Goal: Task Accomplishment & Management: Use online tool/utility

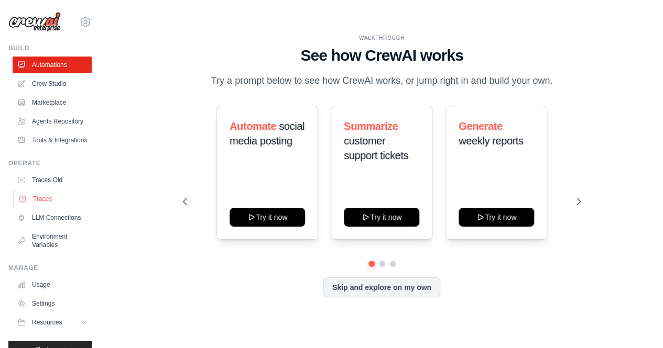
click at [72, 207] on link "Traces" at bounding box center [53, 199] width 79 height 17
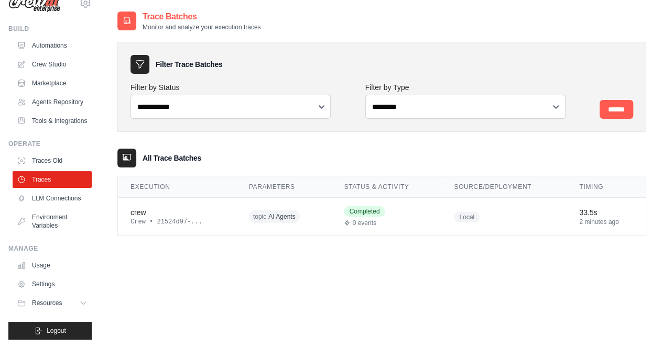
scroll to position [105, 0]
click at [236, 236] on td "crew Crew • 21524d97-..." at bounding box center [177, 217] width 118 height 38
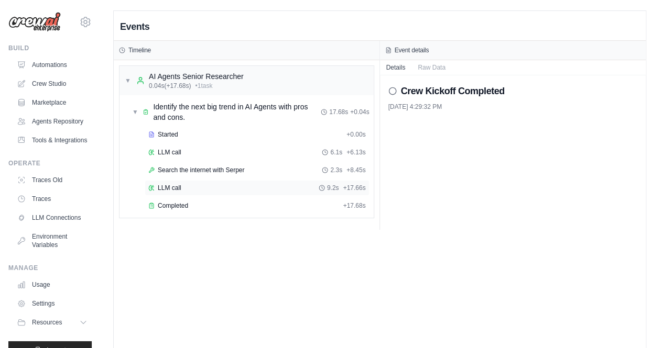
click at [181, 192] on span "LLM call" at bounding box center [170, 188] width 24 height 8
click at [278, 210] on div "Completed" at bounding box center [243, 206] width 190 height 8
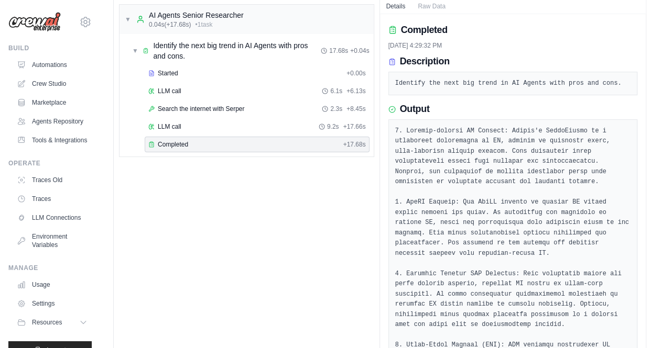
scroll to position [105, 0]
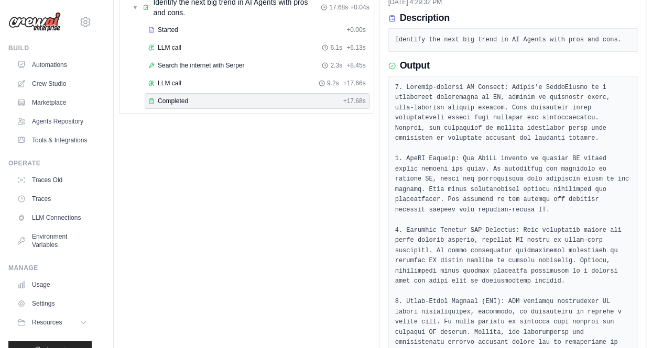
click at [294, 232] on div "▼ AI Agents Senior Researcher 0.04s (+17.68s) • 1 task ▼ Identify the next big …" at bounding box center [247, 168] width 266 height 427
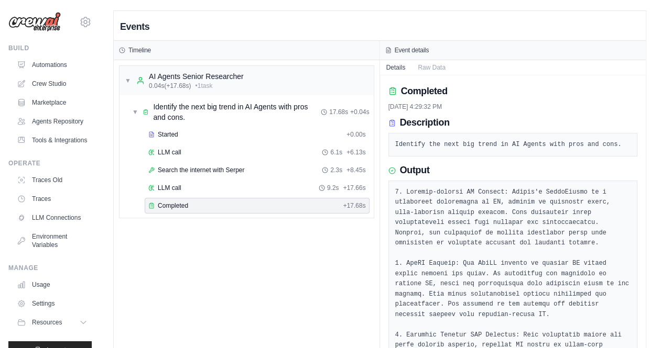
click at [269, 283] on div "▼ AI Agents Senior Researcher 0.04s (+17.68s) • 1 task ▼ Identify the next big …" at bounding box center [247, 273] width 266 height 427
click at [51, 207] on link "Traces" at bounding box center [53, 199] width 79 height 17
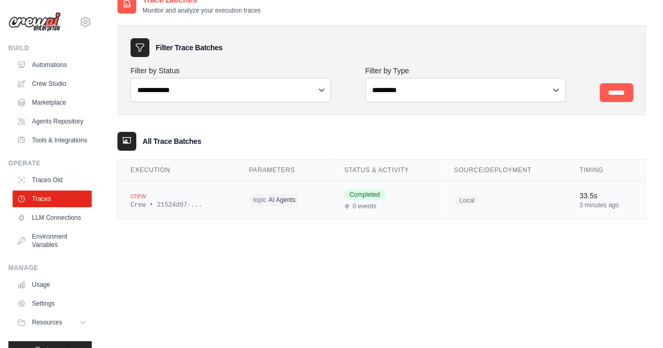
scroll to position [26, 0]
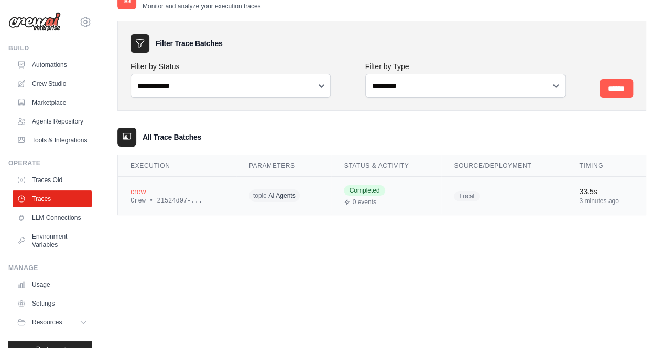
click at [236, 215] on td "crew Crew • 21524d97-..." at bounding box center [177, 196] width 118 height 38
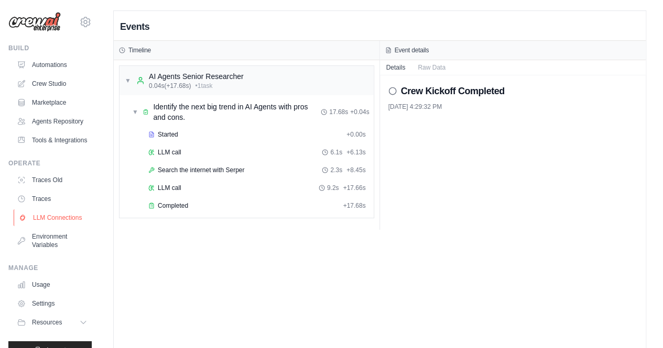
click at [87, 226] on link "LLM Connections" at bounding box center [53, 218] width 79 height 17
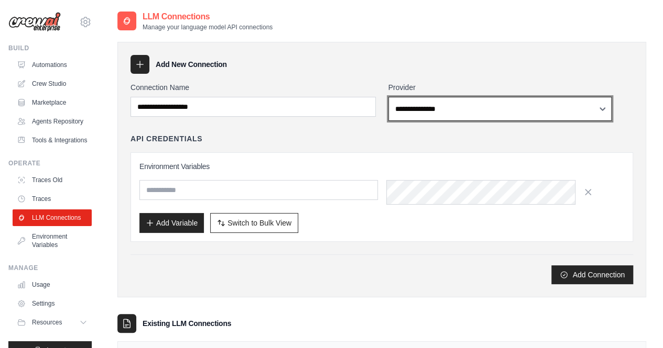
click at [459, 121] on select "**********" at bounding box center [500, 109] width 224 height 24
select select "******"
click at [402, 121] on select "**********" at bounding box center [500, 109] width 224 height 24
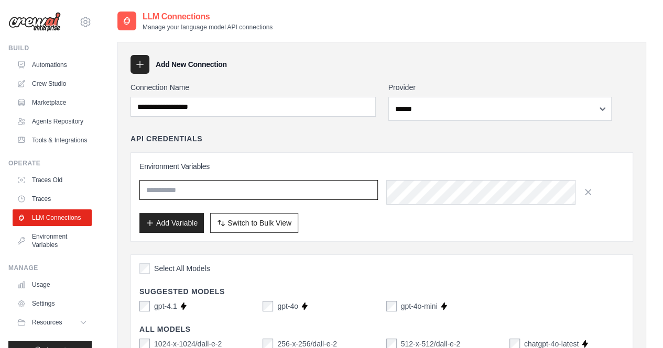
click at [276, 200] on input "text" at bounding box center [258, 190] width 238 height 20
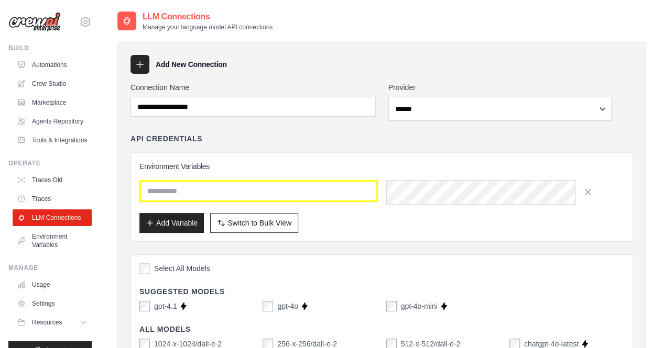
click at [380, 187] on div "Environment Variables Add Variable Switch to Bulk View Switch to Table View" at bounding box center [381, 196] width 503 height 89
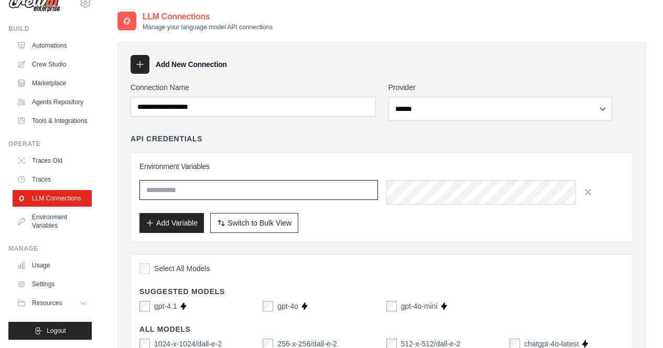
scroll to position [105, 0]
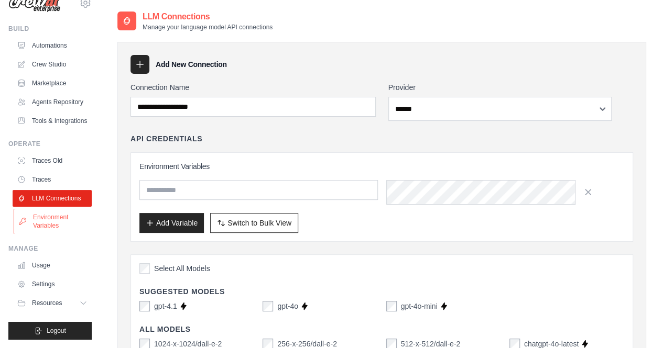
click at [75, 221] on link "Environment Variables" at bounding box center [53, 221] width 79 height 25
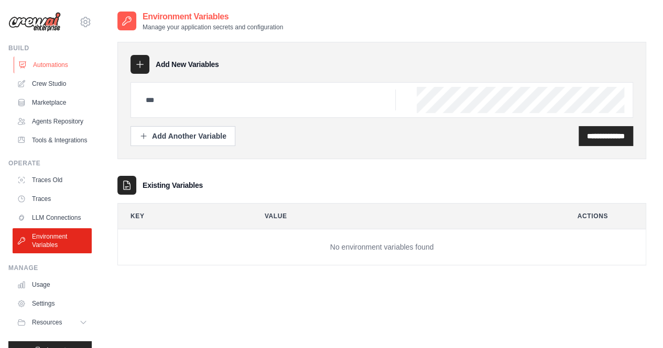
click at [80, 73] on link "Automations" at bounding box center [53, 65] width 79 height 17
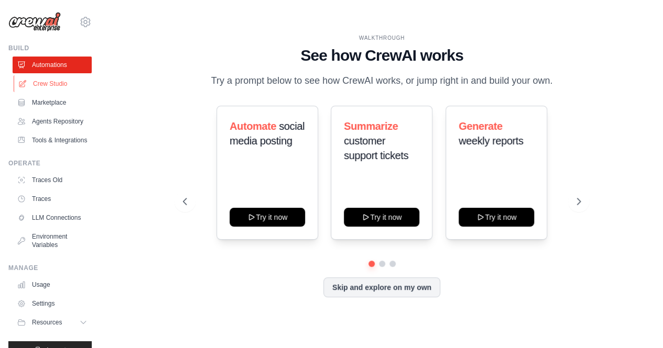
click at [75, 92] on link "Crew Studio" at bounding box center [53, 83] width 79 height 17
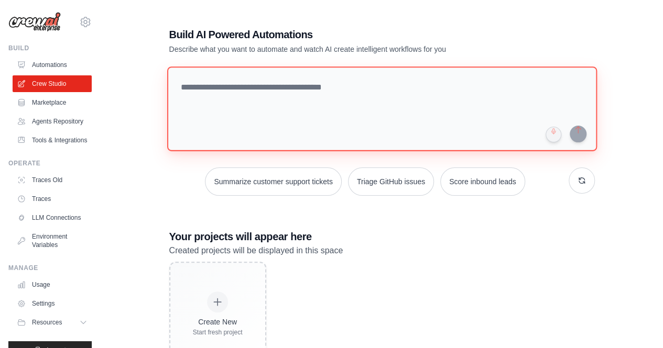
click at [268, 118] on textarea at bounding box center [382, 109] width 430 height 85
paste textarea "**********"
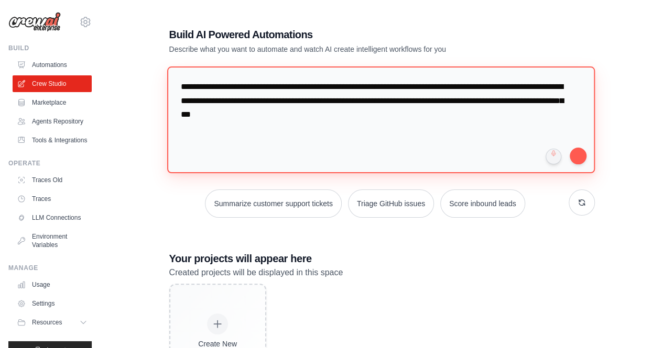
click at [287, 119] on textarea "**********" at bounding box center [381, 120] width 428 height 107
click at [297, 111] on textarea "**********" at bounding box center [381, 120] width 428 height 107
click at [489, 110] on textarea "**********" at bounding box center [381, 120] width 428 height 107
click at [334, 134] on textarea "**********" at bounding box center [381, 120] width 428 height 107
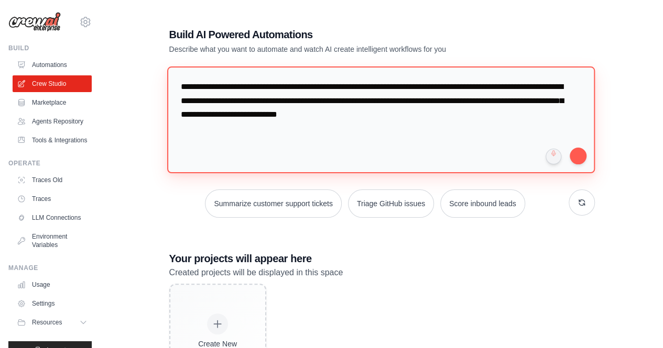
click at [445, 127] on textarea "**********" at bounding box center [381, 120] width 428 height 107
drag, startPoint x: 247, startPoint y: 145, endPoint x: 418, endPoint y: 145, distance: 170.8
click at [418, 145] on textarea "**********" at bounding box center [381, 120] width 428 height 107
click at [441, 146] on textarea "**********" at bounding box center [381, 120] width 428 height 107
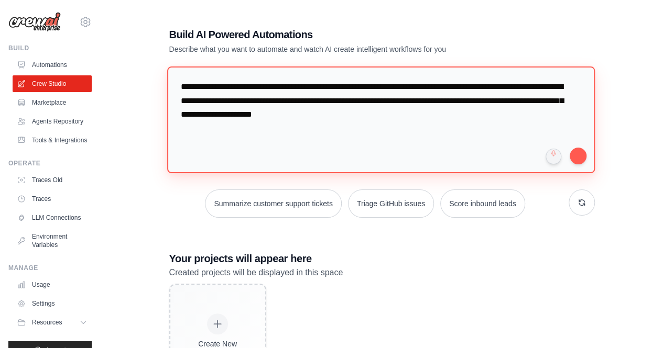
click at [279, 145] on textarea "**********" at bounding box center [381, 120] width 428 height 107
drag, startPoint x: 357, startPoint y: 143, endPoint x: 485, endPoint y: 143, distance: 127.3
click at [485, 143] on textarea "**********" at bounding box center [381, 120] width 428 height 107
click at [444, 161] on textarea "**********" at bounding box center [381, 120] width 428 height 107
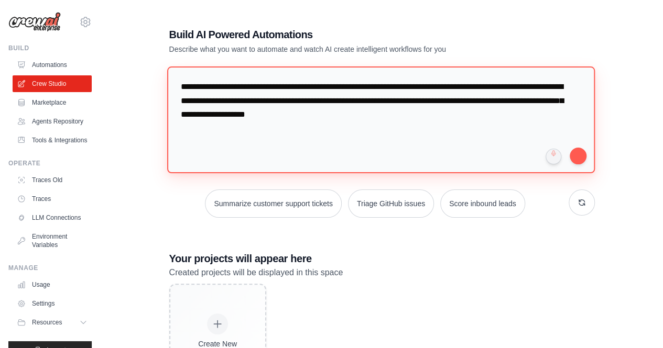
click at [439, 143] on textarea "**********" at bounding box center [381, 120] width 428 height 107
drag, startPoint x: 263, startPoint y: 158, endPoint x: 369, endPoint y: 159, distance: 105.9
click at [369, 159] on textarea "**********" at bounding box center [381, 120] width 428 height 107
click at [381, 159] on textarea "**********" at bounding box center [381, 120] width 428 height 107
click at [477, 160] on textarea "**********" at bounding box center [381, 120] width 428 height 107
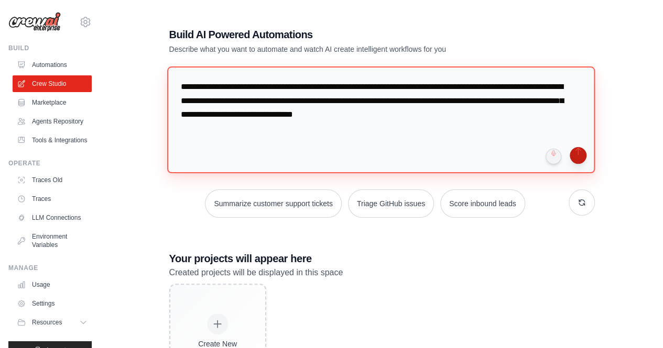
type textarea "**********"
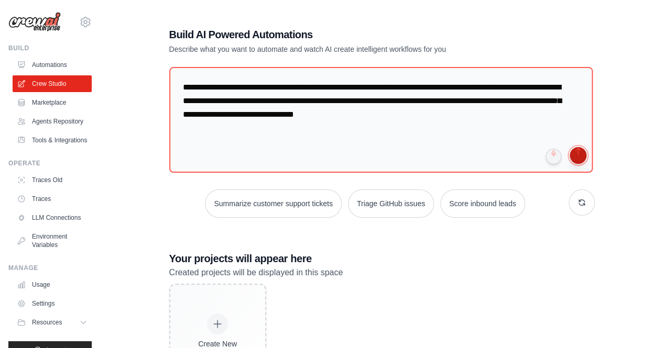
click at [586, 164] on button "submit" at bounding box center [578, 155] width 17 height 17
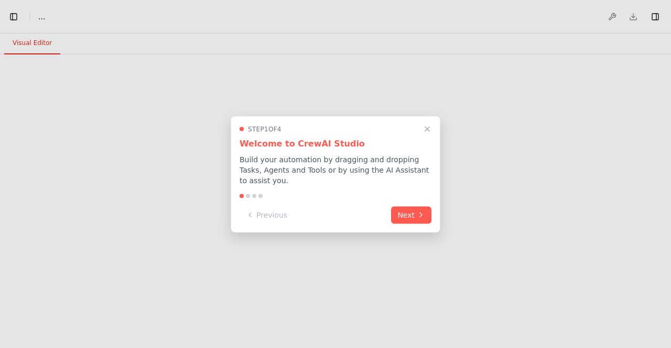
select select "****"
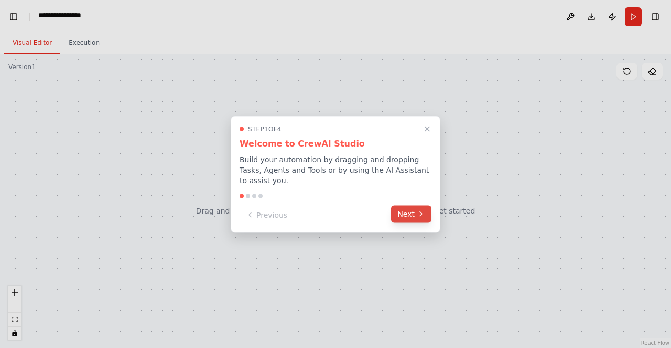
scroll to position [2680, 0]
click at [400, 223] on button "Next" at bounding box center [411, 213] width 40 height 17
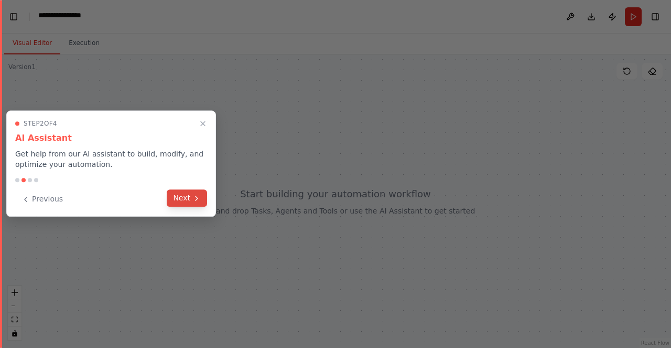
click at [173, 207] on button "Next" at bounding box center [187, 198] width 40 height 17
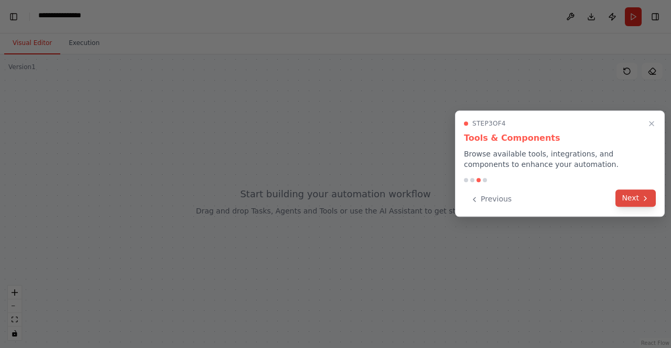
click at [643, 207] on button "Next" at bounding box center [635, 198] width 40 height 17
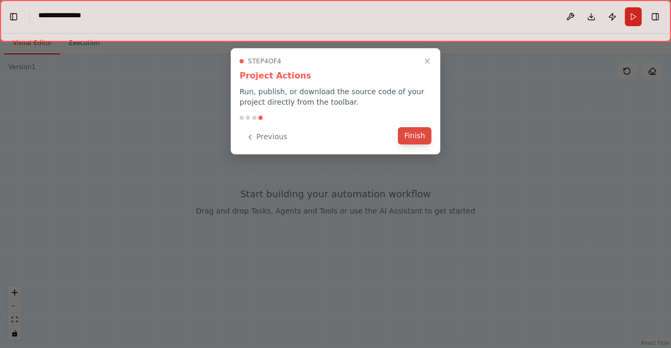
click at [421, 145] on button "Finish" at bounding box center [415, 135] width 34 height 17
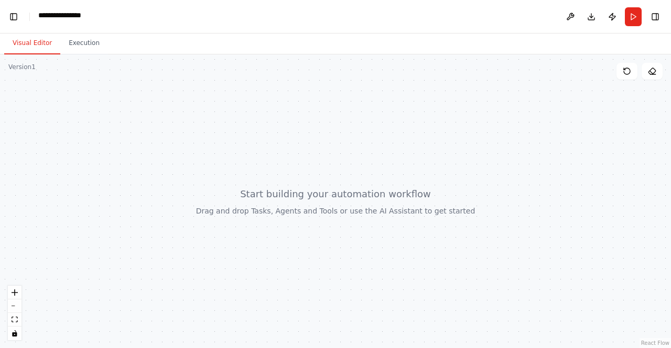
scroll to position [4818, 0]
click at [222, 219] on div at bounding box center [335, 201] width 671 height 294
click at [15, 24] on button "Toggle Left Sidebar" at bounding box center [13, 16] width 15 height 15
click at [17, 24] on button "Toggle Left Sidebar" at bounding box center [13, 16] width 15 height 15
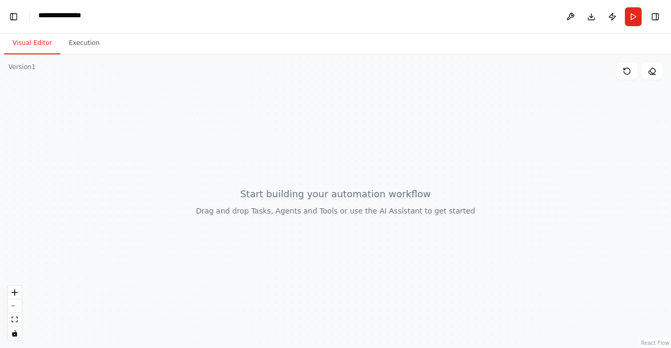
scroll to position [6231, 0]
click at [660, 26] on header "**********" at bounding box center [335, 17] width 671 height 34
click at [654, 21] on button "Toggle Right Sidebar" at bounding box center [655, 16] width 15 height 15
click at [653, 21] on button "Toggle Right Sidebar" at bounding box center [655, 16] width 15 height 15
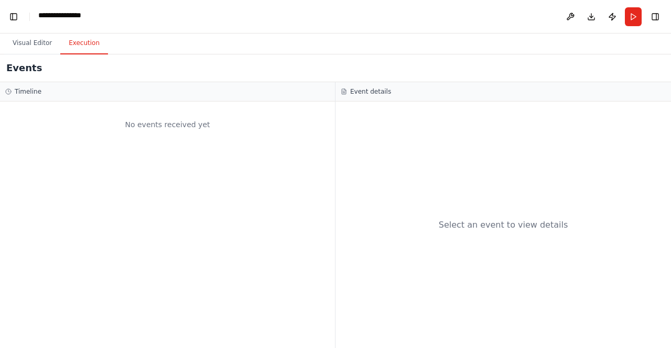
click at [108, 54] on button "Execution" at bounding box center [84, 43] width 48 height 22
click at [42, 53] on button "Visual Editor" at bounding box center [32, 43] width 56 height 22
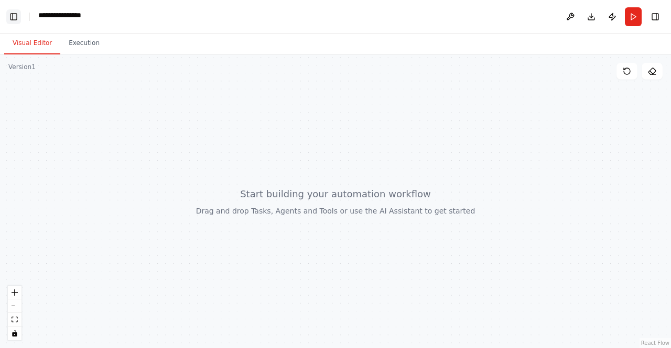
click at [20, 16] on button "Toggle Left Sidebar" at bounding box center [13, 16] width 15 height 15
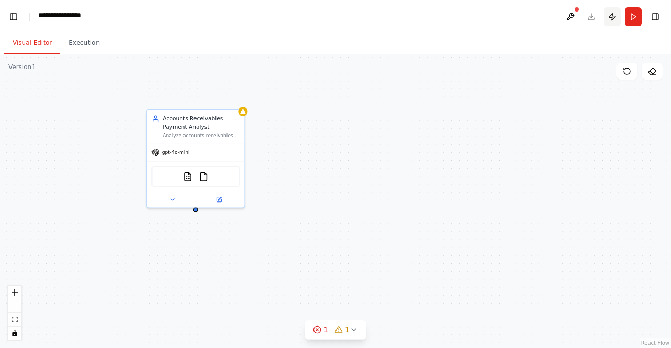
scroll to position [8322, 0]
click at [179, 203] on button at bounding box center [172, 197] width 45 height 9
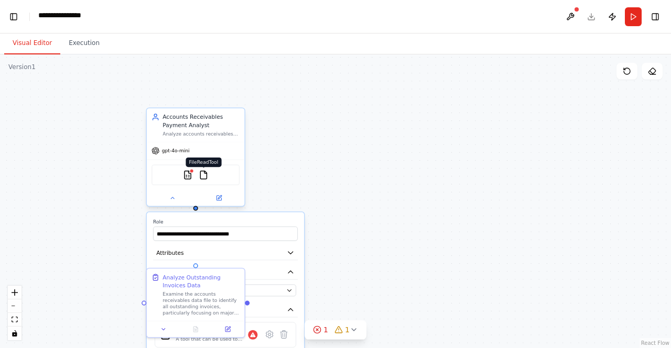
scroll to position [9249, 0]
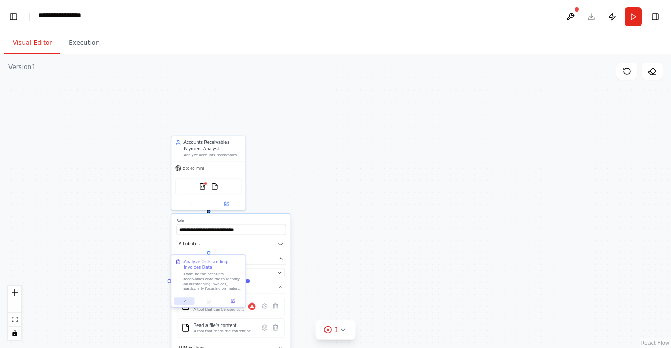
click at [182, 304] on icon at bounding box center [184, 301] width 5 height 5
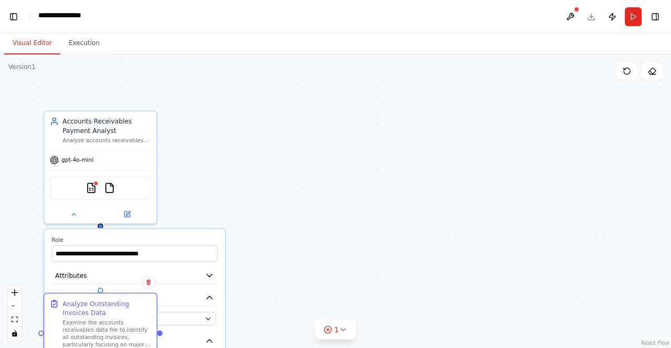
scroll to position [9354, 0]
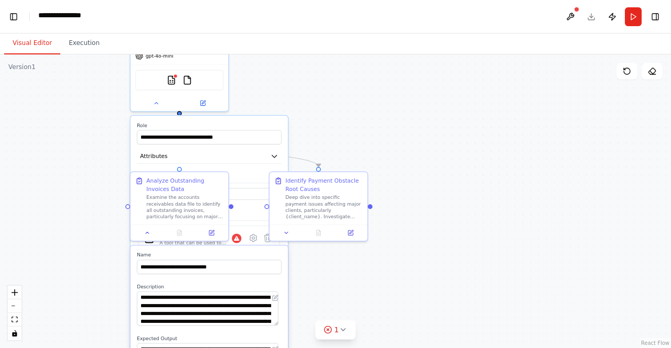
drag, startPoint x: 305, startPoint y: 243, endPoint x: 363, endPoint y: 126, distance: 129.8
click at [363, 126] on div ".deletable-edge-delete-btn { width: 20px; height: 20px; border: 0px solid #ffff…" at bounding box center [335, 201] width 671 height 294
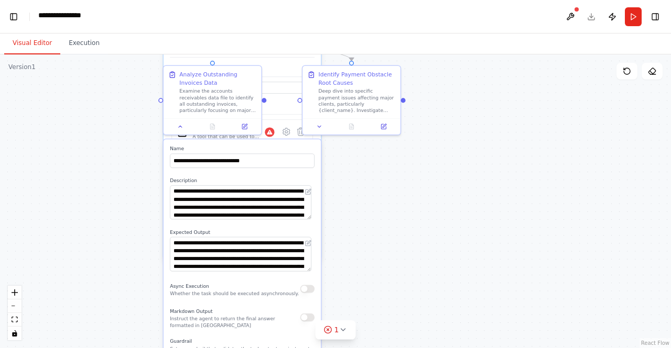
drag, startPoint x: 429, startPoint y: 256, endPoint x: 457, endPoint y: 156, distance: 104.5
click at [462, 149] on div ".deletable-edge-delete-btn { width: 20px; height: 20px; border: 0px solid #ffff…" at bounding box center [335, 201] width 671 height 294
click at [420, 220] on div ".deletable-edge-delete-btn { width: 20px; height: 20px; border: 0px solid #ffff…" at bounding box center [335, 201] width 671 height 294
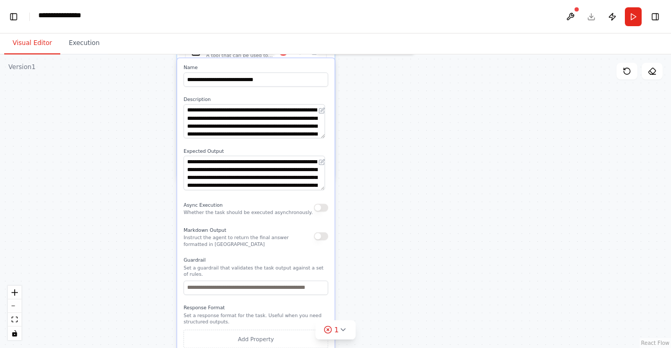
drag, startPoint x: 372, startPoint y: 278, endPoint x: 386, endPoint y: 198, distance: 81.8
click at [386, 198] on div ".deletable-edge-delete-btn { width: 20px; height: 20px; border: 0px solid #ffff…" at bounding box center [335, 201] width 671 height 294
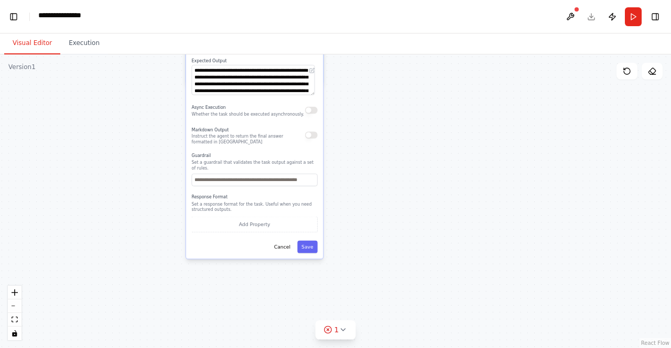
scroll to position [9428, 0]
drag, startPoint x: 378, startPoint y: 261, endPoint x: 378, endPoint y: 162, distance: 99.0
click at [378, 162] on div ".deletable-edge-delete-btn { width: 20px; height: 20px; border: 0px solid #ffff…" at bounding box center [335, 201] width 671 height 294
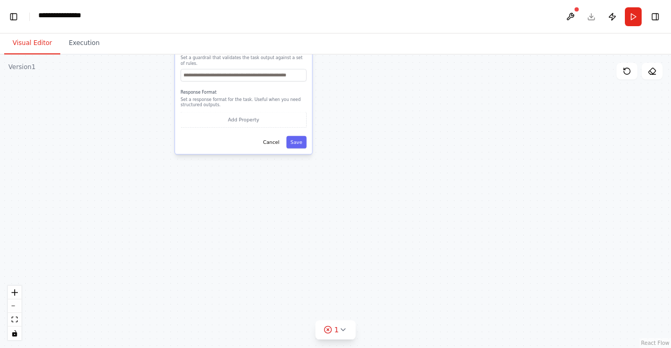
drag, startPoint x: 375, startPoint y: 242, endPoint x: 364, endPoint y: 137, distance: 105.4
click at [364, 137] on div ".deletable-edge-delete-btn { width: 20px; height: 20px; border: 0px solid #ffff…" at bounding box center [335, 201] width 671 height 294
click at [344, 329] on icon at bounding box center [342, 330] width 8 height 8
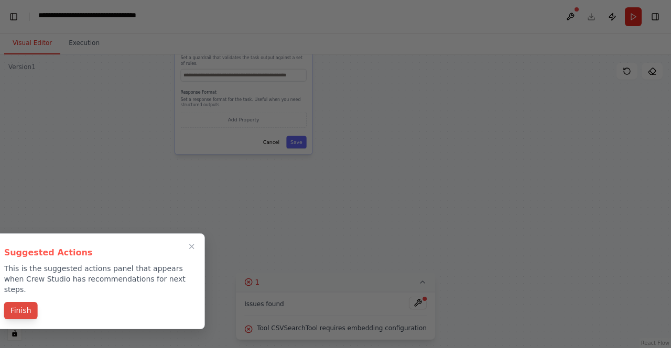
click at [23, 320] on button "Finish" at bounding box center [21, 310] width 34 height 17
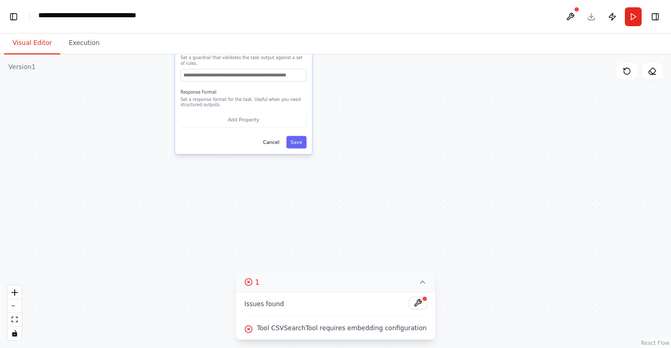
click at [289, 326] on span "Tool CSVSearchTool requires embedding configuration" at bounding box center [342, 328] width 170 height 8
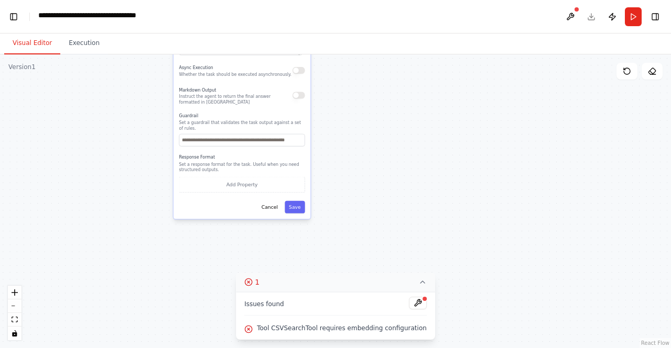
drag, startPoint x: 375, startPoint y: 205, endPoint x: 378, endPoint y: 236, distance: 31.7
click at [378, 236] on div ".deletable-edge-delete-btn { width: 20px; height: 20px; border: 0px solid #ffff…" at bounding box center [335, 201] width 671 height 294
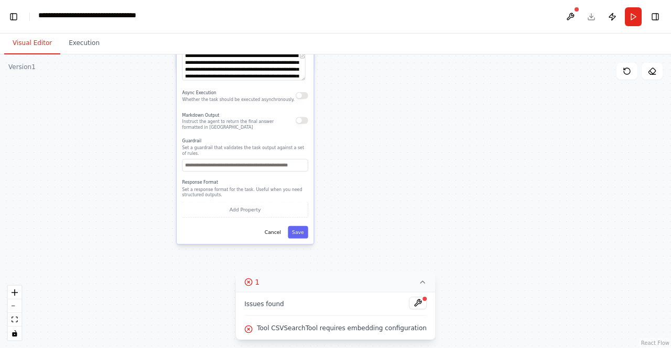
drag, startPoint x: 329, startPoint y: 122, endPoint x: 341, endPoint y: 145, distance: 25.3
click at [341, 145] on div ".deletable-edge-delete-btn { width: 20px; height: 20px; border: 0px solid #ffff…" at bounding box center [335, 201] width 671 height 294
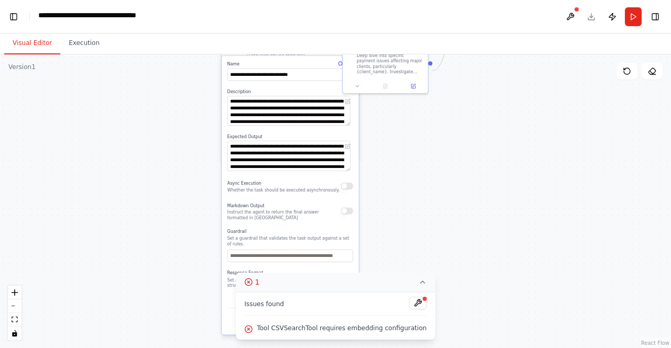
drag, startPoint x: 373, startPoint y: 122, endPoint x: 409, endPoint y: 198, distance: 83.7
click at [409, 198] on div ".deletable-edge-delete-btn { width: 20px; height: 20px; border: 0px solid #ffff…" at bounding box center [335, 201] width 671 height 294
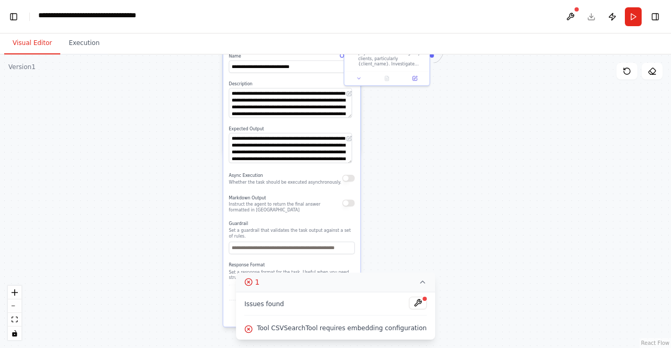
drag, startPoint x: 489, startPoint y: 200, endPoint x: 487, endPoint y: 117, distance: 82.8
click at [498, 87] on div ".deletable-edge-delete-btn { width: 20px; height: 20px; border: 0px solid #ffff…" at bounding box center [335, 201] width 671 height 294
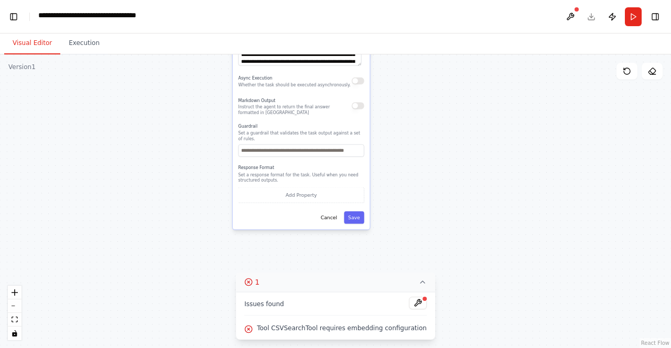
drag, startPoint x: 458, startPoint y: 201, endPoint x: 409, endPoint y: 102, distance: 110.1
click at [409, 102] on div ".deletable-edge-delete-btn { width: 20px; height: 20px; border: 0px solid #ffff…" at bounding box center [335, 201] width 671 height 294
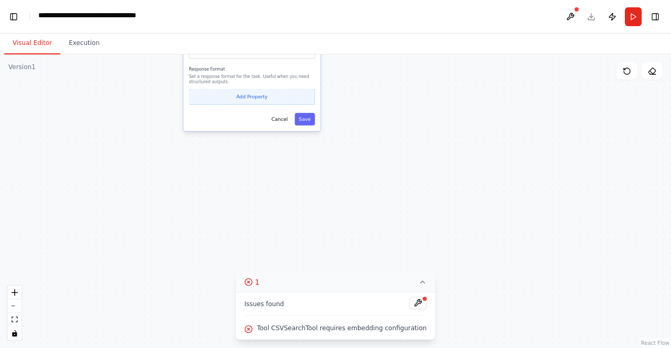
click at [260, 104] on button "Add Property" at bounding box center [252, 97] width 126 height 16
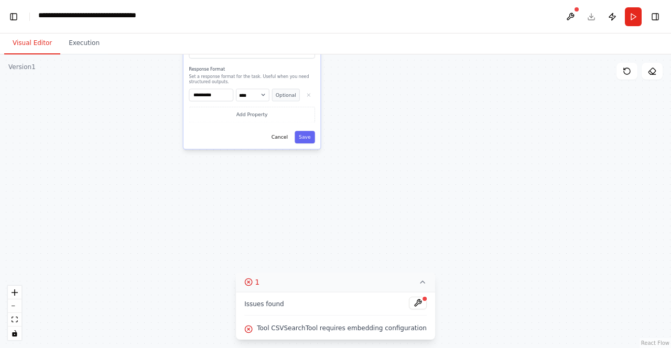
scroll to position [0, 28]
click at [306, 98] on icon "button" at bounding box center [309, 95] width 6 height 6
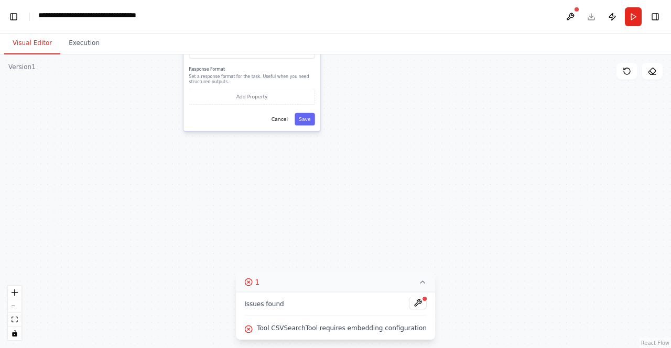
click at [224, 84] on p "Set a response format for the task. Useful when you need structured outputs." at bounding box center [252, 78] width 126 height 11
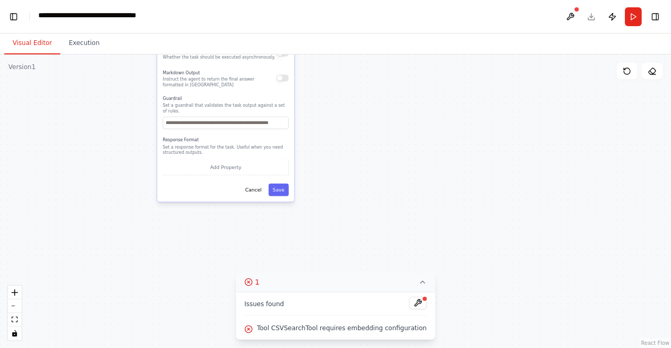
drag, startPoint x: 372, startPoint y: 126, endPoint x: 346, endPoint y: 203, distance: 80.9
click at [346, 203] on div ".deletable-edge-delete-btn { width: 20px; height: 20px; border: 0px solid #ffff…" at bounding box center [335, 201] width 671 height 294
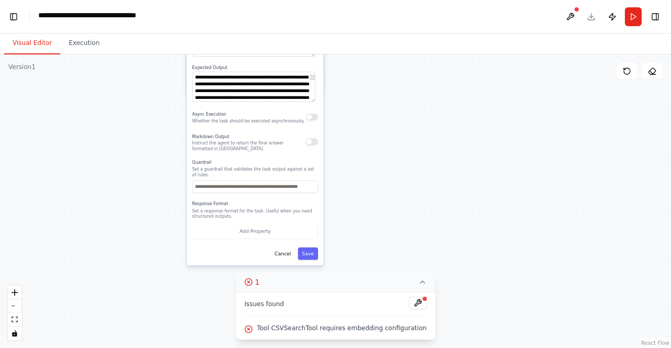
drag, startPoint x: 334, startPoint y: 151, endPoint x: 364, endPoint y: 208, distance: 64.0
click at [364, 208] on div ".deletable-edge-delete-btn { width: 20px; height: 20px; border: 0px solid #ffff…" at bounding box center [335, 201] width 671 height 294
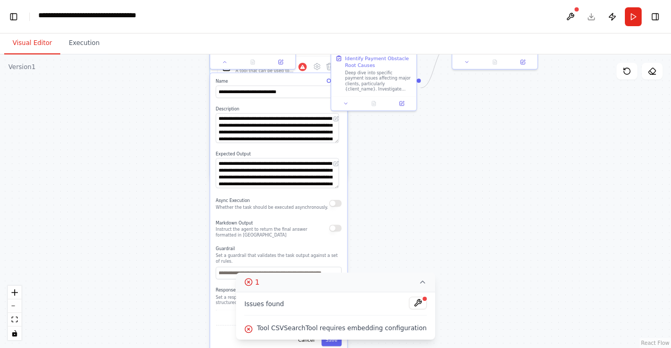
drag, startPoint x: 353, startPoint y: 154, endPoint x: 369, endPoint y: 213, distance: 61.8
click at [369, 213] on div ".deletable-edge-delete-btn { width: 20px; height: 20px; border: 0px solid #ffff…" at bounding box center [335, 201] width 671 height 294
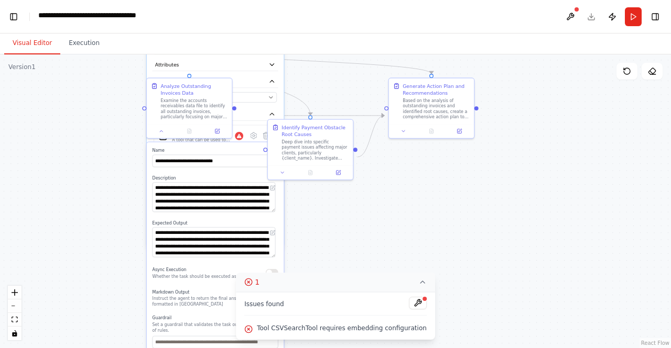
drag, startPoint x: 440, startPoint y: 167, endPoint x: 359, endPoint y: 226, distance: 100.5
click at [359, 226] on div ".deletable-edge-delete-btn { width: 20px; height: 20px; border: 0px solid #ffff…" at bounding box center [335, 201] width 671 height 294
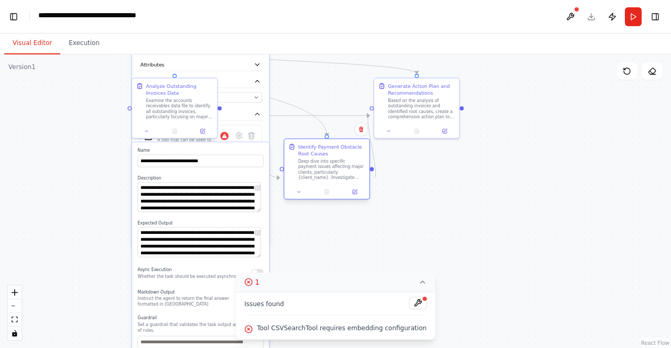
drag, startPoint x: 311, startPoint y: 178, endPoint x: 331, endPoint y: 178, distance: 19.9
click at [331, 178] on div "Deep dive into specific payment issues affecting major clients, particularly {c…" at bounding box center [331, 170] width 67 height 22
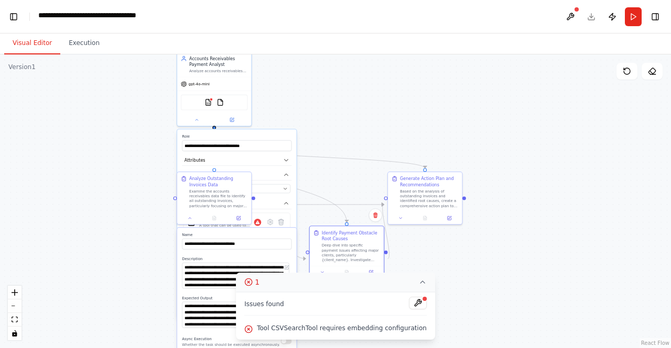
drag, startPoint x: 497, startPoint y: 156, endPoint x: 503, endPoint y: 226, distance: 70.0
click at [503, 226] on div ".deletable-edge-delete-btn { width: 20px; height: 20px; border: 0px solid #ffff…" at bounding box center [335, 201] width 671 height 294
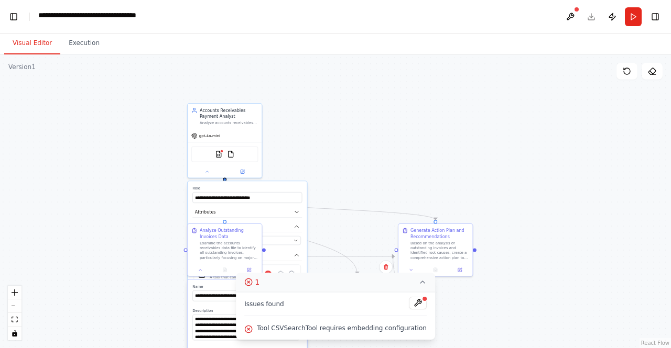
drag, startPoint x: 362, startPoint y: 128, endPoint x: 384, endPoint y: 203, distance: 78.2
click at [384, 203] on div ".deletable-edge-delete-btn { width: 20px; height: 20px; border: 0px solid #ffff…" at bounding box center [335, 201] width 671 height 294
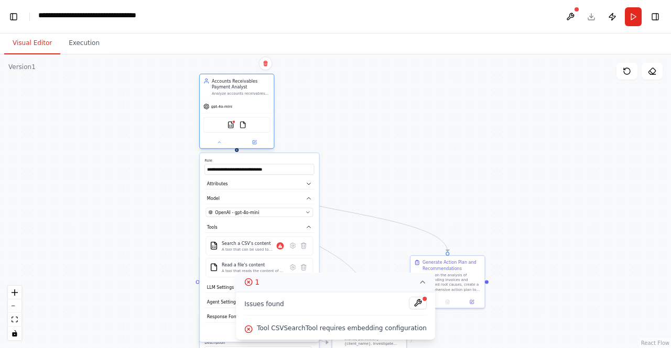
drag, startPoint x: 266, startPoint y: 179, endPoint x: 263, endPoint y: 121, distance: 58.2
click at [263, 121] on div "Accounts Receivables Payment Analyst Analyze accounts receivables data to ident…" at bounding box center [236, 111] width 75 height 75
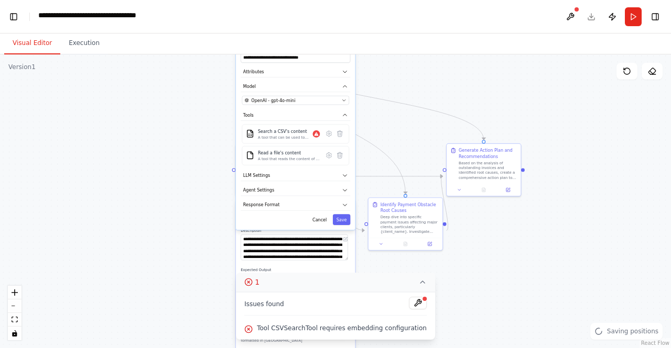
drag, startPoint x: 369, startPoint y: 180, endPoint x: 401, endPoint y: 83, distance: 101.6
click at [401, 83] on div ".deletable-edge-delete-btn { width: 20px; height: 20px; border: 0px solid #ffff…" at bounding box center [335, 201] width 671 height 294
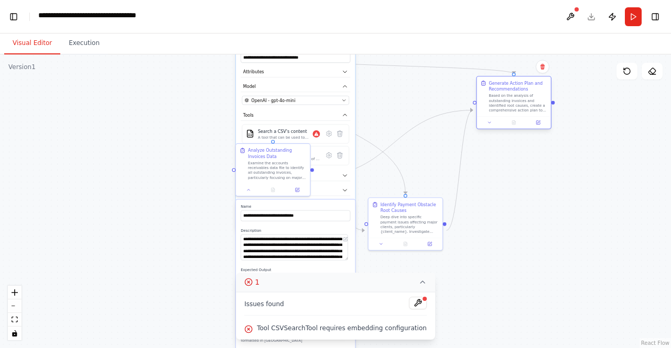
drag, startPoint x: 482, startPoint y: 192, endPoint x: 509, endPoint y: 123, distance: 74.5
click at [509, 113] on div "Based on the analysis of outstanding invoices and identified root causes, creat…" at bounding box center [517, 102] width 58 height 19
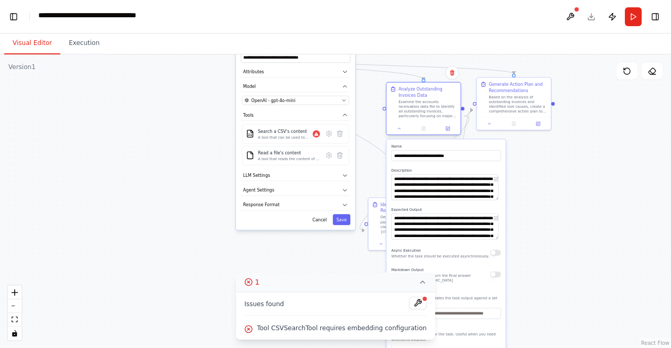
drag, startPoint x: 280, startPoint y: 191, endPoint x: 430, endPoint y: 128, distance: 162.3
click at [430, 119] on div "Examine the accounts receivables data file to identify all outstanding invoices…" at bounding box center [427, 109] width 58 height 19
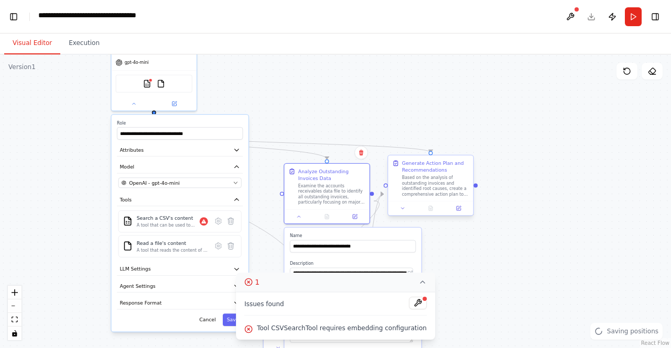
drag, startPoint x: 527, startPoint y: 205, endPoint x: 442, endPoint y: 217, distance: 85.7
click at [458, 270] on div ".deletable-edge-delete-btn { width: 20px; height: 20px; border: 0px solid #ffff…" at bounding box center [335, 201] width 671 height 294
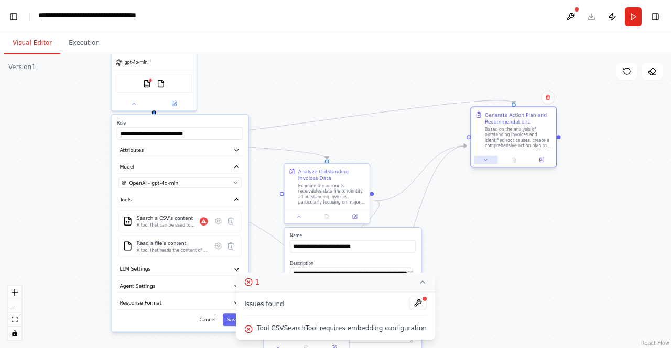
drag, startPoint x: 439, startPoint y: 210, endPoint x: 484, endPoint y: 182, distance: 53.4
click at [527, 149] on div "Based on the analysis of outstanding invoices and identified root causes, creat…" at bounding box center [518, 138] width 67 height 22
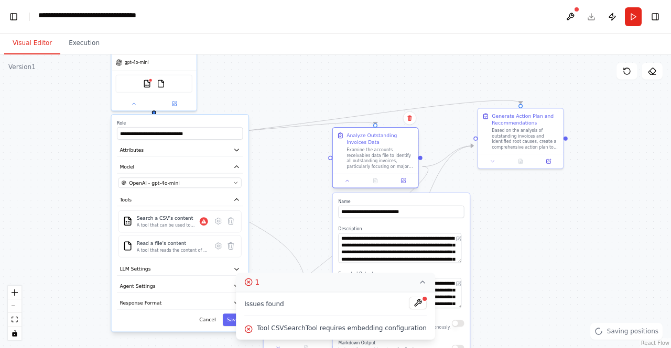
drag, startPoint x: 343, startPoint y: 210, endPoint x: 395, endPoint y: 177, distance: 61.8
click at [395, 169] on div "Examine the accounts receivables data file to identify all outstanding invoices…" at bounding box center [379, 158] width 67 height 22
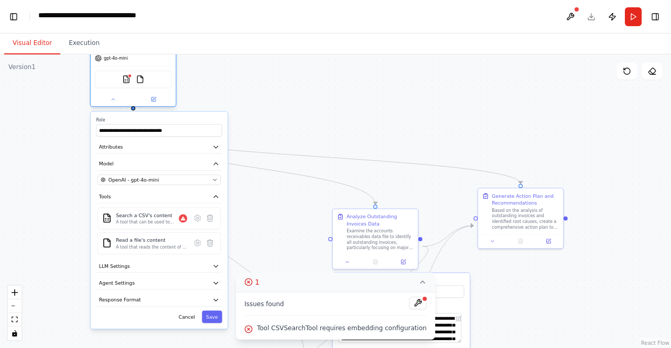
drag, startPoint x: 192, startPoint y: 105, endPoint x: 169, endPoint y: 99, distance: 23.4
click at [169, 93] on div "CSVSearchTool FileReadTool" at bounding box center [133, 79] width 85 height 27
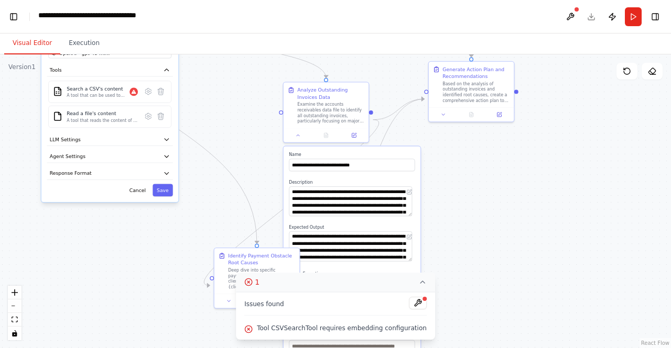
drag, startPoint x: 634, startPoint y: 256, endPoint x: 585, endPoint y: 129, distance: 136.0
click at [585, 129] on div ".deletable-edge-delete-btn { width: 20px; height: 20px; border: 0px solid #ffff…" at bounding box center [335, 201] width 671 height 294
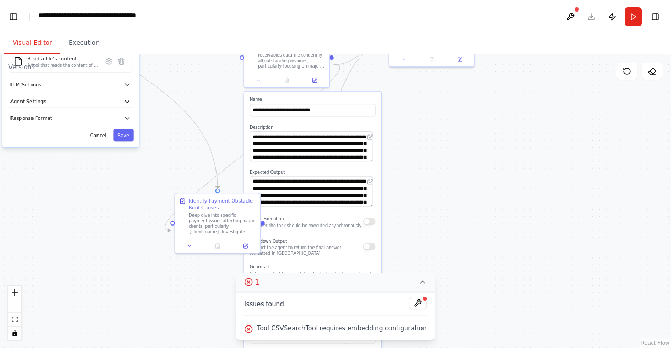
drag, startPoint x: 494, startPoint y: 243, endPoint x: 419, endPoint y: 153, distance: 116.5
click at [419, 153] on div ".deletable-edge-delete-btn { width: 20px; height: 20px; border: 0px solid #ffff…" at bounding box center [335, 201] width 671 height 294
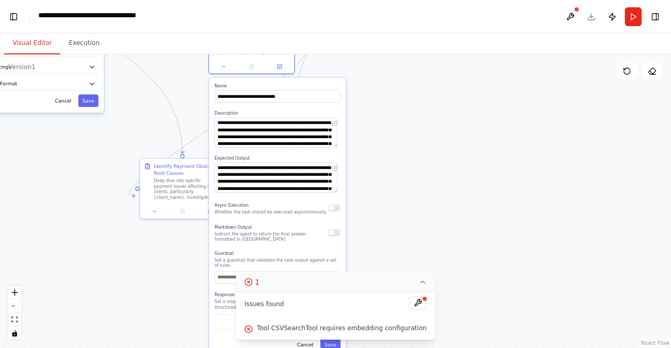
drag, startPoint x: 337, startPoint y: 126, endPoint x: 336, endPoint y: 144, distance: 18.4
click at [336, 144] on div "**********" at bounding box center [277, 217] width 137 height 279
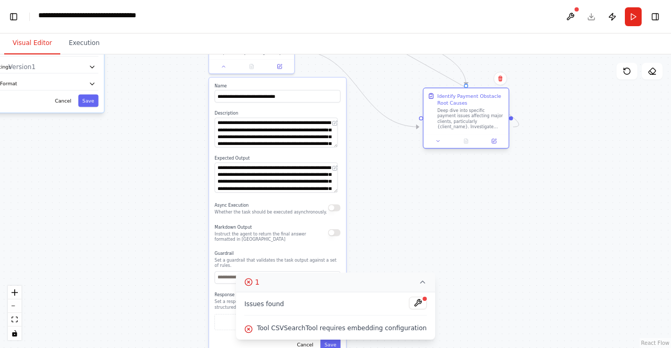
drag, startPoint x: 168, startPoint y: 214, endPoint x: 455, endPoint y: 144, distance: 295.2
click at [455, 130] on div "Deep dive into specific payment issues affecting major clients, particularly {c…" at bounding box center [470, 119] width 67 height 22
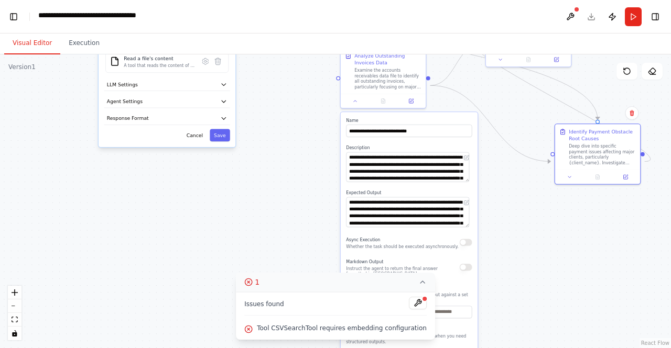
drag, startPoint x: 158, startPoint y: 212, endPoint x: 288, endPoint y: 246, distance: 134.7
click at [286, 250] on div ".deletable-edge-delete-btn { width: 20px; height: 20px; border: 0px solid #ffff…" at bounding box center [335, 201] width 671 height 294
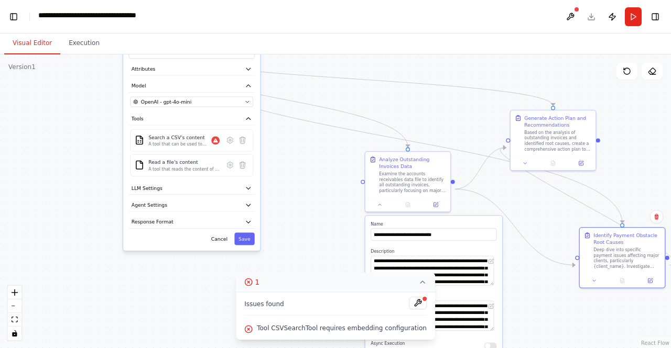
drag, startPoint x: 276, startPoint y: 144, endPoint x: 294, endPoint y: 245, distance: 102.3
click at [294, 245] on div ".deletable-edge-delete-btn { width: 20px; height: 20px; border: 0px solid #ffff…" at bounding box center [335, 201] width 671 height 294
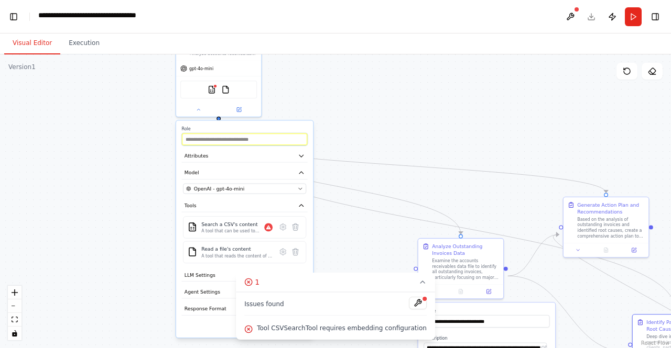
drag, startPoint x: 276, startPoint y: 183, endPoint x: 334, endPoint y: 175, distance: 58.2
click at [322, 259] on div "Version 1 Show Tools Hide Agents .deletable-edge-delete-btn { width: 20px; heig…" at bounding box center [335, 201] width 671 height 294
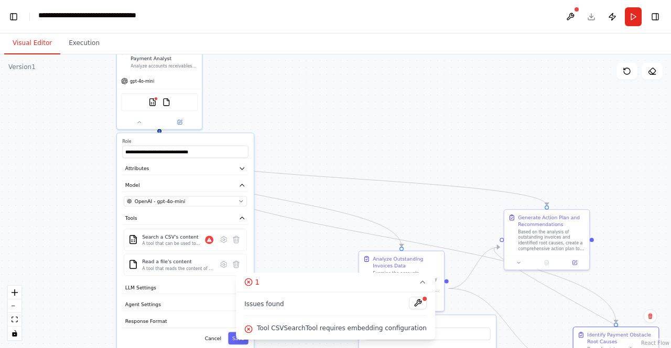
drag, startPoint x: 349, startPoint y: 127, endPoint x: 274, endPoint y: 107, distance: 78.0
click at [274, 107] on div ".deletable-edge-delete-btn { width: 20px; height: 20px; border: 0px solid #ffff…" at bounding box center [335, 201] width 671 height 294
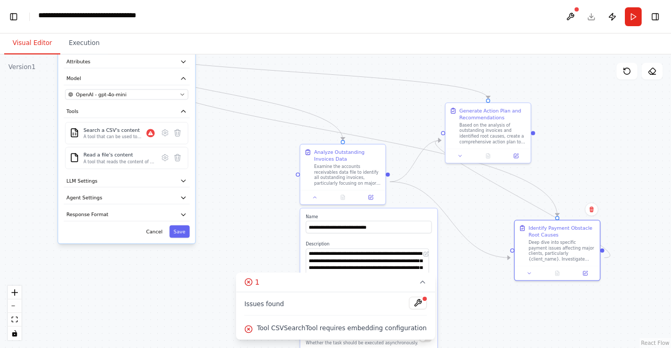
drag, startPoint x: 431, startPoint y: 222, endPoint x: 381, endPoint y: 120, distance: 113.2
click at [381, 120] on div ".deletable-edge-delete-btn { width: 20px; height: 20px; border: 0px solid #ffff…" at bounding box center [335, 201] width 671 height 294
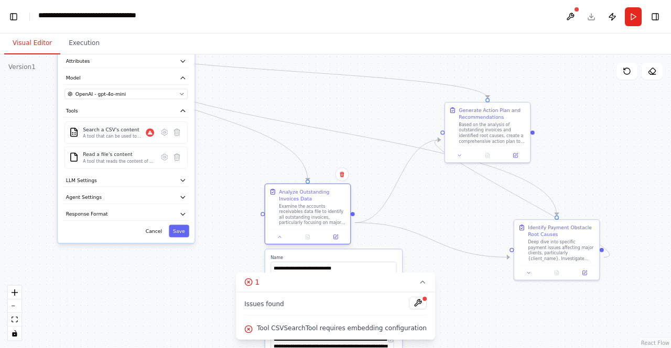
drag, startPoint x: 344, startPoint y: 198, endPoint x: 308, endPoint y: 241, distance: 56.2
click at [308, 226] on div "Examine the accounts receivables data file to identify all outstanding invoices…" at bounding box center [312, 215] width 67 height 22
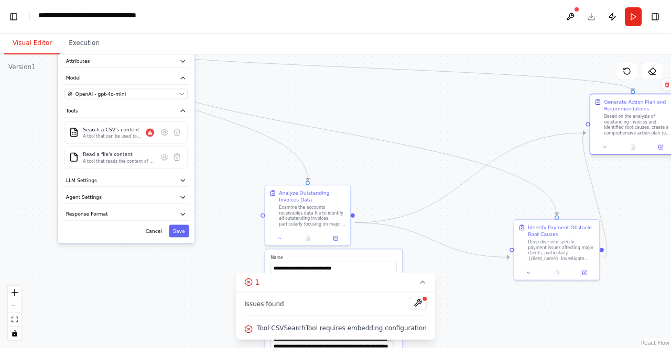
drag, startPoint x: 484, startPoint y: 161, endPoint x: 627, endPoint y: 155, distance: 143.2
click at [627, 136] on div "Based on the analysis of outstanding invoices and identified root causes, creat…" at bounding box center [637, 125] width 67 height 22
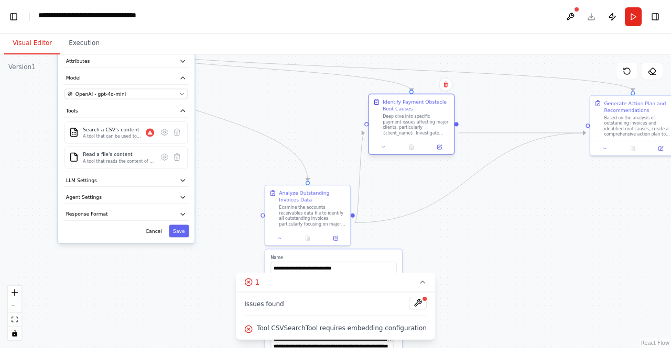
drag, startPoint x: 545, startPoint y: 262, endPoint x: 399, endPoint y: 137, distance: 192.1
click at [399, 136] on div "Deep dive into specific payment issues affecting major clients, particularly {c…" at bounding box center [416, 125] width 67 height 22
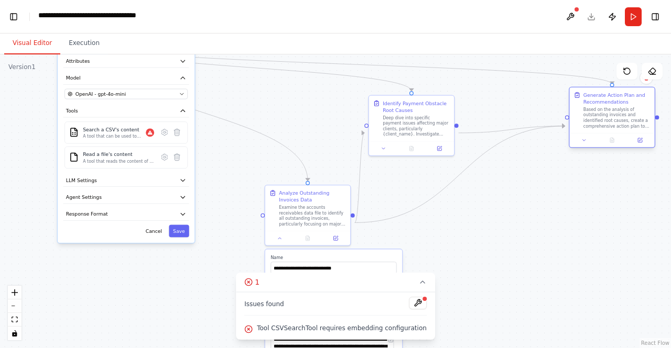
drag, startPoint x: 614, startPoint y: 156, endPoint x: 595, endPoint y: 151, distance: 20.0
click at [595, 129] on div "Based on the analysis of outstanding invoices and identified root causes, creat…" at bounding box center [616, 118] width 67 height 22
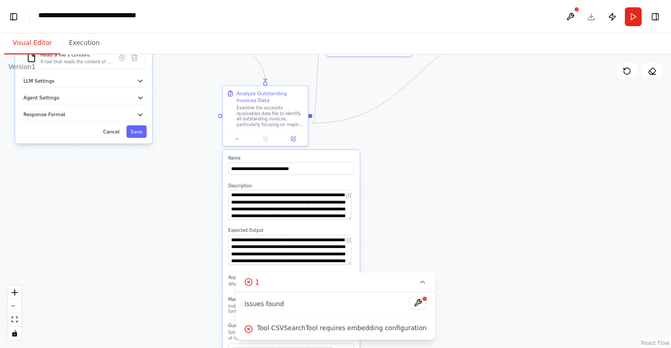
drag, startPoint x: 522, startPoint y: 247, endPoint x: 479, endPoint y: 147, distance: 108.2
click at [479, 147] on div ".deletable-edge-delete-btn { width: 20px; height: 20px; border: 0px solid #ffff…" at bounding box center [335, 201] width 671 height 294
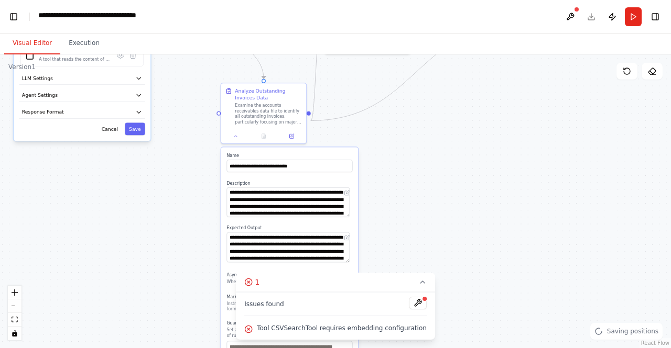
drag, startPoint x: 489, startPoint y: 207, endPoint x: 428, endPoint y: 131, distance: 97.6
click at [428, 131] on div ".deletable-edge-delete-btn { width: 20px; height: 20px; border: 0px solid #ffff…" at bounding box center [335, 201] width 671 height 294
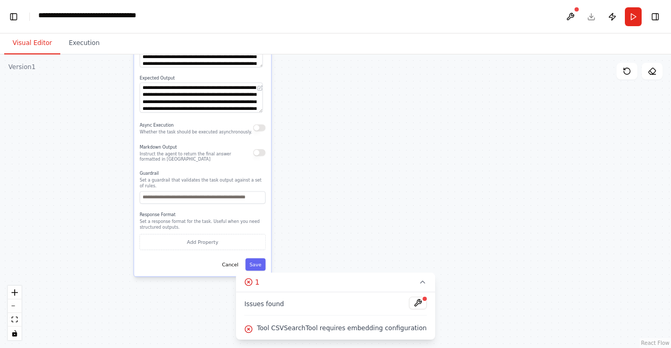
drag
click at [460, 136] on div ".deletable-edge-delete-btn { width: 20px; height: 20px; border: 0px solid #ffff…" at bounding box center [335, 201] width 671 height 294
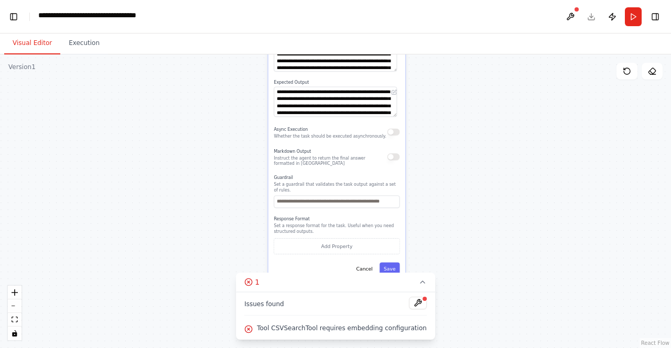
click at [531, 219] on div ".deletable-edge-delete-btn { width: 20px; height: 20px; border: 0px solid #ffff…" at bounding box center [335, 201] width 671 height 294
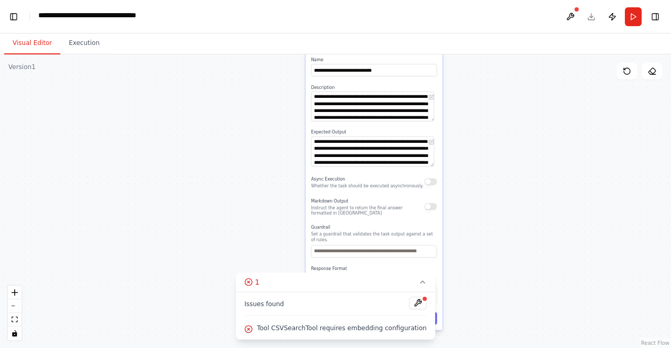
click at [543, 275] on div ".deletable-edge-delete-btn { width: 20px; height: 20px; border: 0px solid #ffff…" at bounding box center [335, 201] width 671 height 294
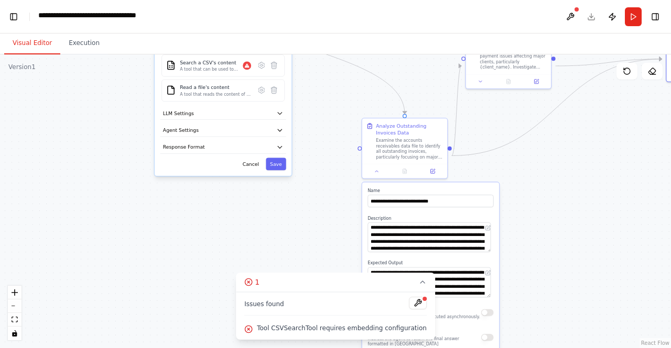
click at [316, 222] on div ".deletable-edge-delete-btn { width: 20px; height: 20px; border: 0px solid #ffff…" at bounding box center [335, 201] width 671 height 294
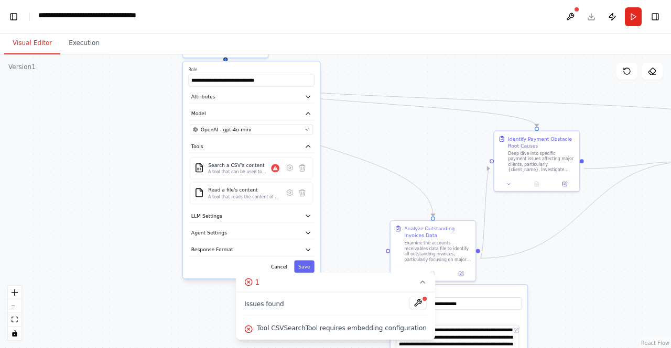
click at [400, 181] on div ".deletable-edge-delete-btn { width: 20px; height: 20px; border: 0px solid #ffff…" at bounding box center [335, 201] width 671 height 294
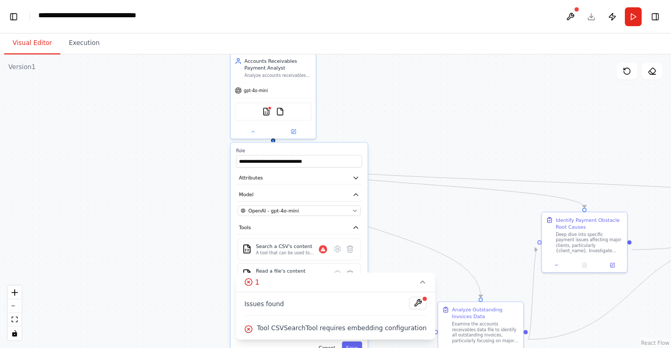
click at [419, 216] on div ".deletable-edge-delete-btn { width: 20px; height: 20px; border: 0px solid #ffff…" at bounding box center [335, 201] width 671 height 294
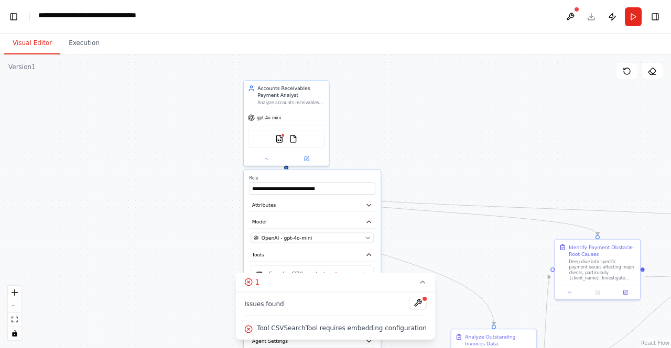
click at [444, 170] on div ".deletable-edge-delete-btn { width: 20px; height: 20px; border: 0px solid #ffff…" at bounding box center [335, 201] width 671 height 294
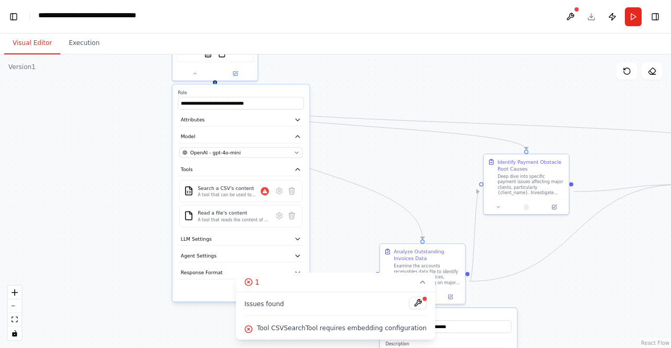
click at [353, 94] on div ".deletable-edge-delete-btn { width: 20px; height: 20px; border: 0px solid #ffff…" at bounding box center [335, 201] width 671 height 294
click at [293, 123] on icon "button" at bounding box center [296, 119] width 7 height 7
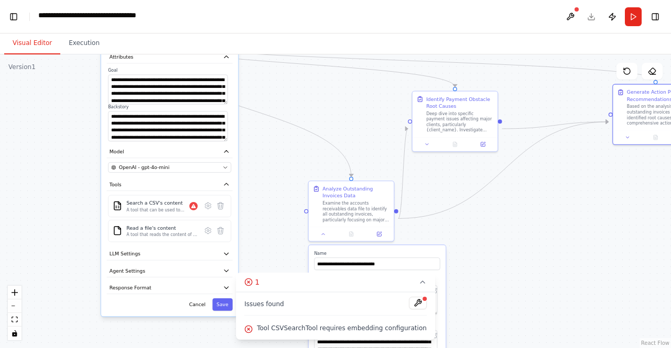
click at [368, 123] on div ".deletable-edge-delete-btn { width: 20px; height: 20px; border: 0px solid #ffff…" at bounding box center [335, 201] width 671 height 294
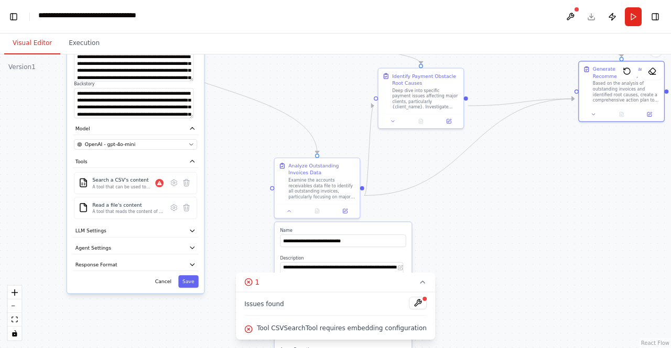
drag, startPoint x: 289, startPoint y: 185, endPoint x: 249, endPoint y: 156, distance: 48.7
click at [249, 156] on div ".deletable-edge-delete-btn { width: 20px; height: 20px; border: 0px solid #ffff…" at bounding box center [335, 201] width 671 height 294
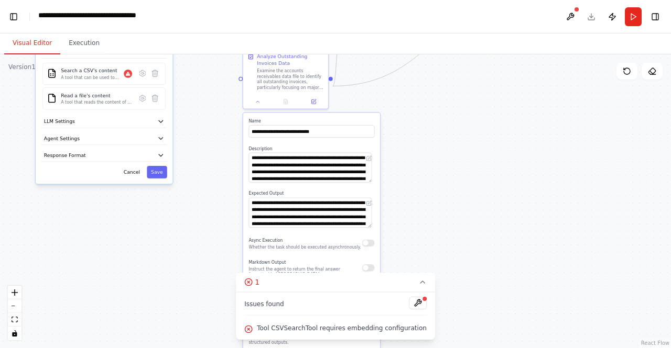
drag, startPoint x: 475, startPoint y: 231, endPoint x: 449, endPoint y: 127, distance: 107.0
click at [449, 127] on div ".deletable-edge-delete-btn { width: 20px; height: 20px; border: 0px solid #ffff…" at bounding box center [335, 201] width 671 height 294
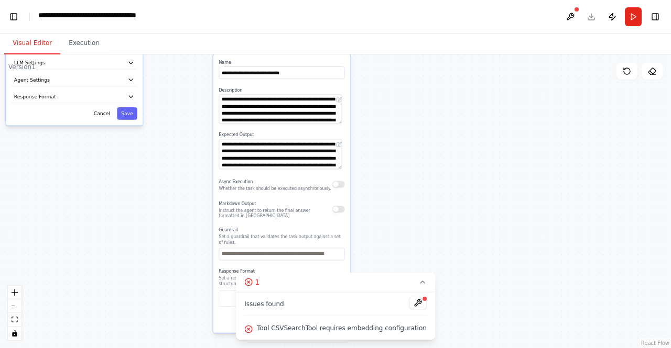
drag, startPoint x: 513, startPoint y: 206, endPoint x: 483, endPoint y: 147, distance: 65.8
click at [483, 147] on div ".deletable-edge-delete-btn { width: 20px; height: 20px; border: 0px solid #ffff…" at bounding box center [335, 201] width 671 height 294
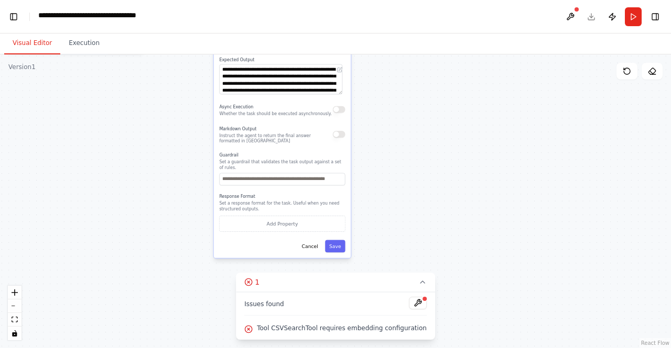
drag, startPoint x: 396, startPoint y: 209, endPoint x: 397, endPoint y: 134, distance: 74.9
click at [397, 134] on div ".deletable-edge-delete-btn { width: 20px; height: 20px; border: 0px solid #ffff…" at bounding box center [335, 201] width 671 height 294
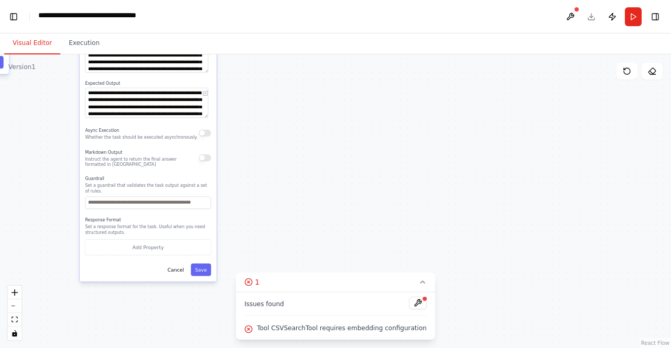
drag, startPoint x: 414, startPoint y: 166, endPoint x: 280, endPoint y: 189, distance: 135.7
click at [280, 189] on div ".deletable-edge-delete-btn { width: 20px; height: 20px; border: 0px solid #ffff…" at bounding box center [335, 201] width 671 height 294
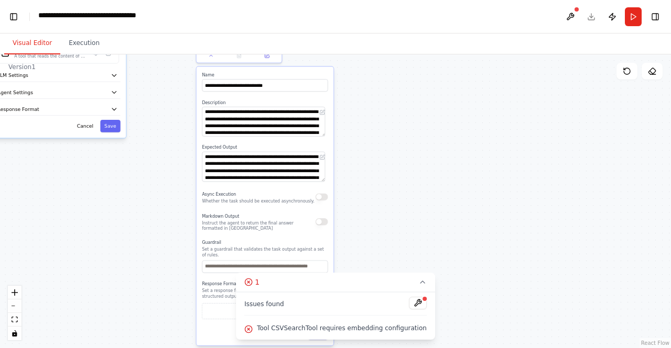
drag, startPoint x: 310, startPoint y: 128, endPoint x: 419, endPoint y: 188, distance: 124.7
click at [419, 188] on div ".deletable-edge-delete-btn { width: 20px; height: 20px; border: 0px solid #ffff…" at bounding box center [335, 201] width 671 height 294
drag, startPoint x: 256, startPoint y: 165, endPoint x: 269, endPoint y: 164, distance: 13.6
click at [269, 137] on textarea "**********" at bounding box center [263, 122] width 123 height 30
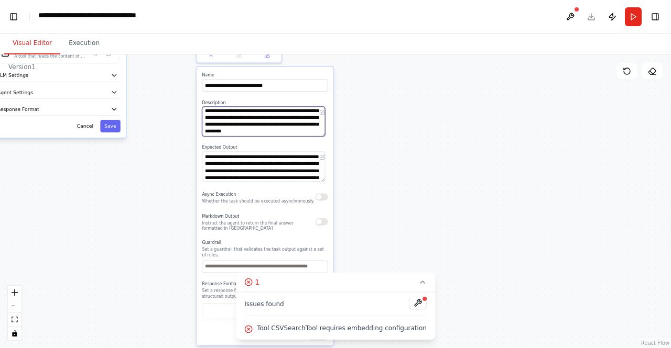
click at [288, 137] on textarea "**********" at bounding box center [263, 122] width 123 height 30
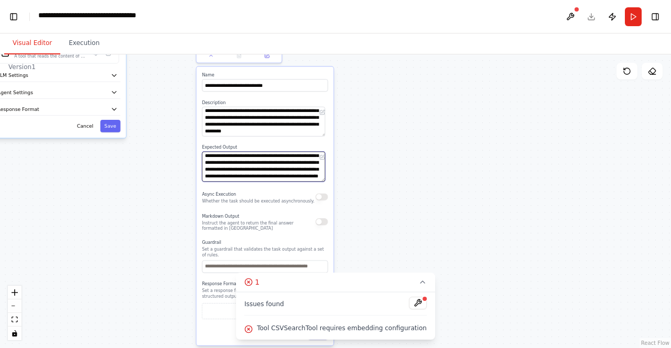
scroll to position [79, 0]
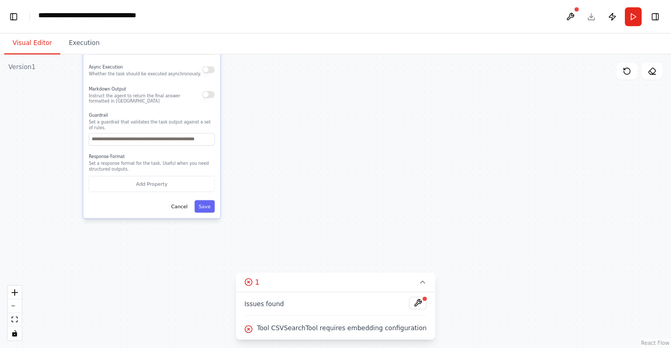
drag, startPoint x: 418, startPoint y: 219, endPoint x: 381, endPoint y: 247, distance: 46.0
click at [381, 247] on div ".deletable-edge-delete-btn { width: 20px; height: 20px; border: 0px solid #ffff…" at bounding box center [335, 201] width 671 height 294
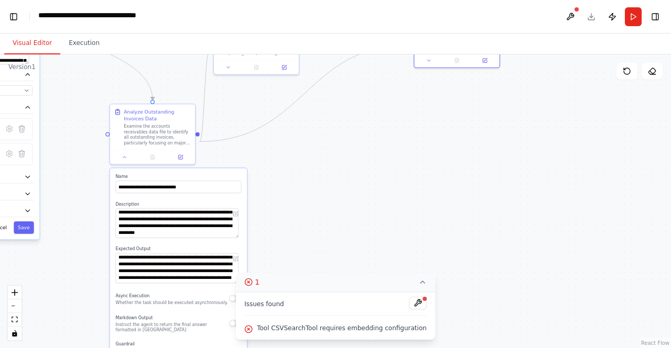
drag, startPoint x: 375, startPoint y: 207, endPoint x: 376, endPoint y: 267, distance: 60.3
click at [376, 267] on div "Version 1 Show Tools Hide Agents .deletable-edge-delete-btn { width: 20px; heig…" at bounding box center [335, 201] width 671 height 294
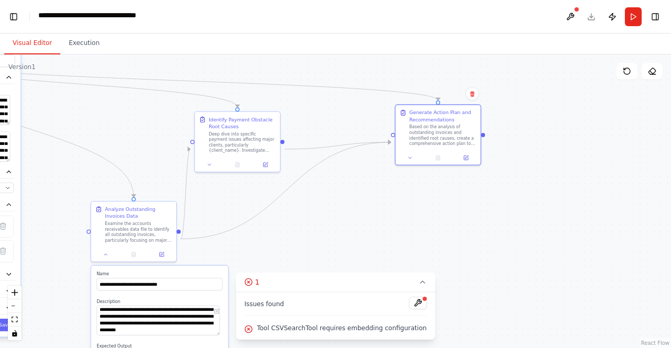
drag, startPoint x: 372, startPoint y: 250, endPoint x: 368, endPoint y: 236, distance: 14.6
click at [368, 236] on div ".deletable-edge-delete-btn { width: 20px; height: 20px; border: 0px solid #ffff…" at bounding box center [335, 201] width 671 height 294
click at [210, 165] on icon at bounding box center [209, 164] width 3 height 2
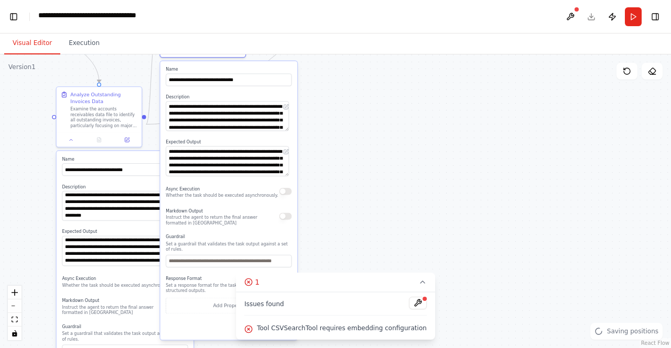
drag, startPoint x: 369, startPoint y: 236, endPoint x: 334, endPoint y: 121, distance: 119.9
click at [334, 121] on div ".deletable-edge-delete-btn { width: 20px; height: 20px; border: 0px solid #ffff…" at bounding box center [335, 201] width 671 height 294
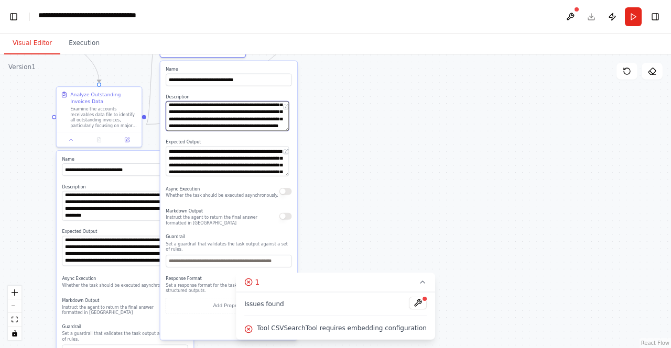
scroll to position [210, 0]
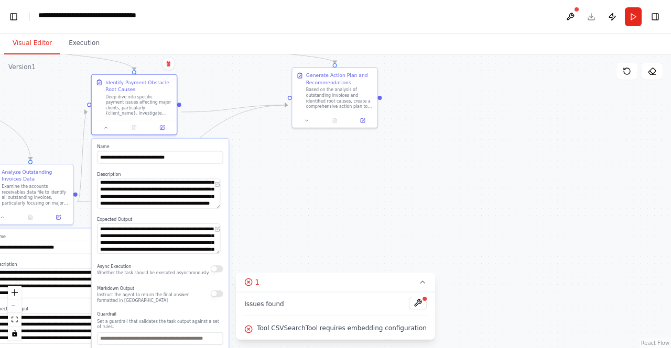
drag, startPoint x: 400, startPoint y: 145, endPoint x: 345, endPoint y: 210, distance: 85.9
click at [345, 210] on div ".deletable-edge-delete-btn { width: 20px; height: 20px; border: 0px solid #ffff…" at bounding box center [335, 201] width 671 height 294
click at [307, 123] on icon at bounding box center [307, 120] width 6 height 6
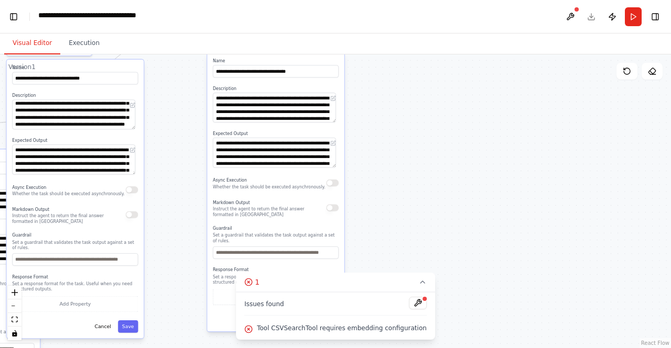
drag, startPoint x: 529, startPoint y: 203, endPoint x: 451, endPoint y: 127, distance: 109.7
click at [451, 127] on div ".deletable-edge-delete-btn { width: 20px; height: 20px; border: 0px solid #ffff…" at bounding box center [335, 201] width 671 height 294
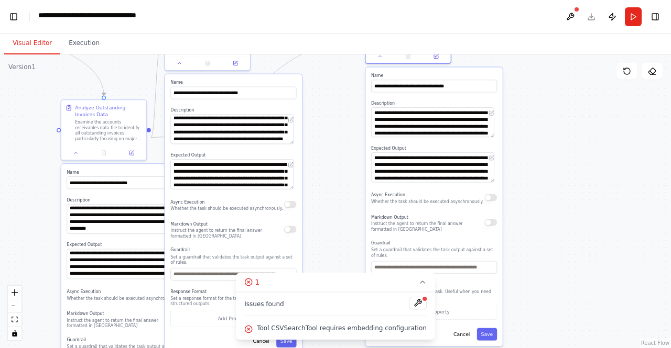
drag, startPoint x: 494, startPoint y: 224, endPoint x: 566, endPoint y: 229, distance: 72.5
click at [566, 229] on div ".deletable-edge-delete-btn { width: 20px; height: 20px; border: 0px solid #ffff…" at bounding box center [335, 201] width 671 height 294
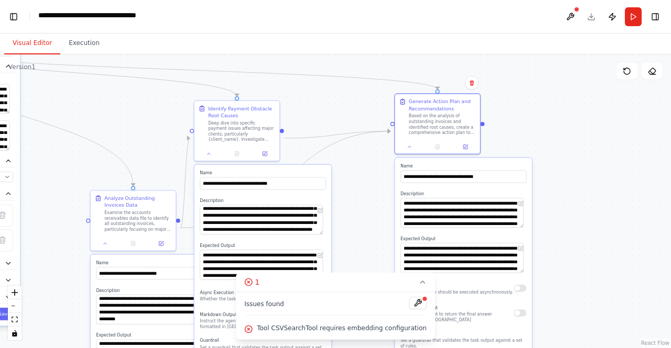
drag, startPoint x: 563, startPoint y: 179, endPoint x: 581, endPoint y: 239, distance: 63.0
click at [581, 239] on div ".deletable-edge-delete-btn { width: 20px; height: 20px; border: 0px solid #ffff…" at bounding box center [335, 201] width 671 height 294
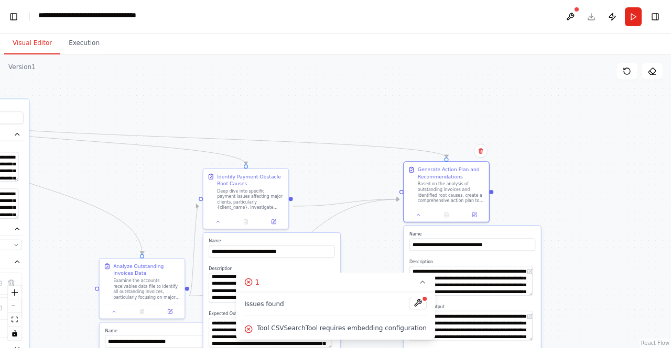
drag, startPoint x: 568, startPoint y: 147, endPoint x: 576, endPoint y: 214, distance: 67.1
click at [576, 214] on div ".deletable-edge-delete-btn { width: 20px; height: 20px; border: 0px solid #ffff…" at bounding box center [335, 201] width 671 height 294
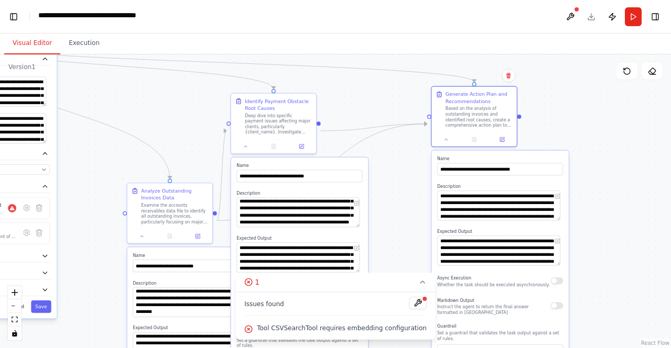
drag, startPoint x: 560, startPoint y: 251, endPoint x: 511, endPoint y: 170, distance: 94.4
click at [610, 101] on div ".deletable-edge-delete-btn { width: 20px; height: 20px; border: 0px solid #ffff…" at bounding box center [335, 201] width 671 height 294
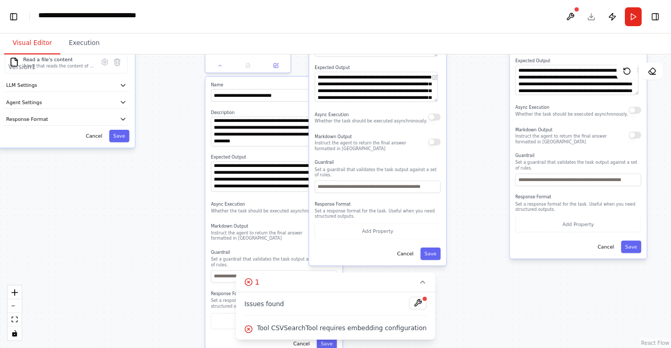
drag, startPoint x: 479, startPoint y: 118, endPoint x: 493, endPoint y: 93, distance: 28.4
click at [493, 93] on div ".deletable-edge-delete-btn { width: 20px; height: 20px; border: 0px solid #ffff…" at bounding box center [335, 201] width 671 height 294
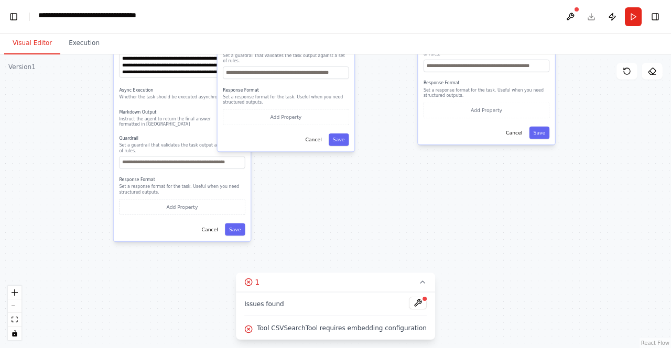
drag, startPoint x: 180, startPoint y: 232, endPoint x: 83, endPoint y: 130, distance: 140.8
click at [83, 130] on div ".deletable-edge-delete-btn { width: 20px; height: 20px; border: 0px solid #ffff…" at bounding box center [335, 201] width 671 height 294
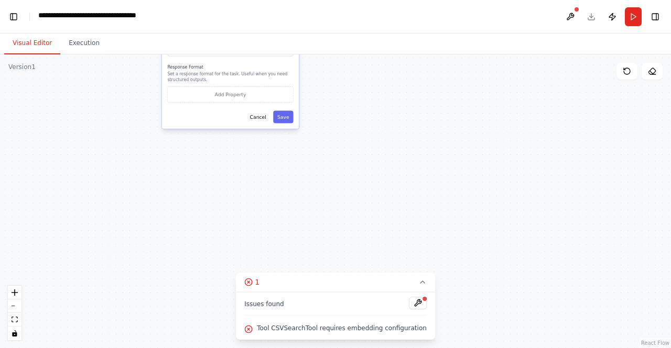
drag, startPoint x: 373, startPoint y: 224, endPoint x: 421, endPoint y: 111, distance: 122.5
click at [421, 111] on div ".deletable-edge-delete-btn { width: 20px; height: 20px; border: 0px solid #ffff…" at bounding box center [335, 201] width 671 height 294
click at [287, 123] on button "Save" at bounding box center [283, 117] width 20 height 13
click at [386, 34] on button "Save" at bounding box center [387, 27] width 20 height 13
click at [588, 27] on button "Save" at bounding box center [587, 20] width 20 height 13
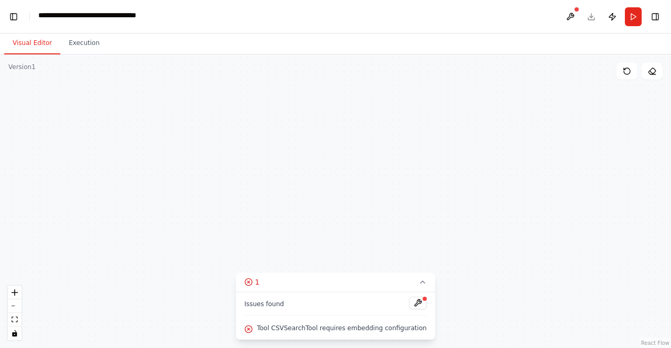
drag, startPoint x: 348, startPoint y: 117, endPoint x: 477, endPoint y: 237, distance: 176.1
click at [477, 237] on div ".deletable-edge-delete-btn { width: 20px; height: 20px; border: 0px solid #ffff…" at bounding box center [335, 201] width 671 height 294
click at [367, 200] on div ".deletable-edge-delete-btn { width: 20px; height: 20px; border: 0px solid #ffff…" at bounding box center [335, 201] width 671 height 294
click at [266, 116] on button "Save" at bounding box center [271, 110] width 20 height 13
drag, startPoint x: 417, startPoint y: 217, endPoint x: 409, endPoint y: 236, distance: 20.4
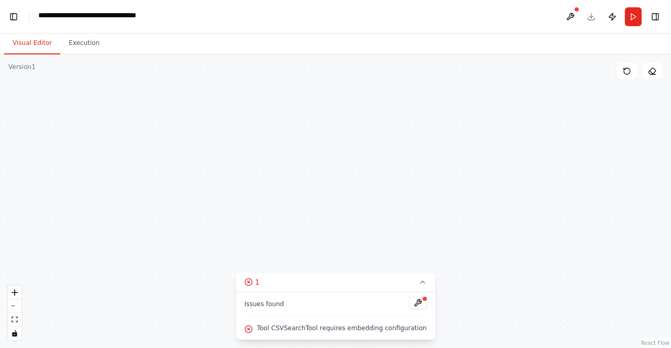
click at [409, 236] on div ".deletable-edge-delete-btn { width: 20px; height: 20px; border: 0px solid #ffff…" at bounding box center [335, 201] width 671 height 294
drag, startPoint x: 467, startPoint y: 177, endPoint x: 416, endPoint y: 224, distance: 69.4
click at [421, 240] on div ".deletable-edge-delete-btn { width: 20px; height: 20px; border: 0px solid #ffff…" at bounding box center [335, 201] width 671 height 294
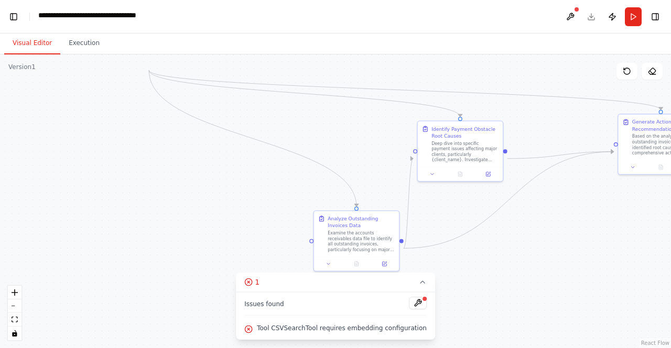
drag, startPoint x: 395, startPoint y: 84, endPoint x: 374, endPoint y: 201, distance: 118.7
click at [374, 201] on div ".deletable-edge-delete-btn { width: 20px; height: 20px; border: 0px solid #ffff…" at bounding box center [335, 201] width 671 height 294
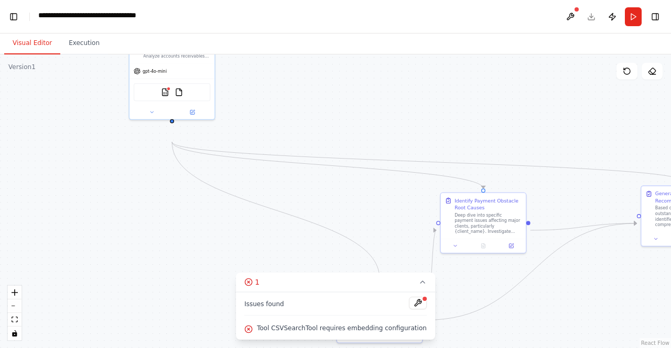
drag, startPoint x: 300, startPoint y: 143, endPoint x: 308, endPoint y: 169, distance: 27.5
click at [316, 214] on div ".deletable-edge-delete-btn { width: 20px; height: 20px; border: 0px solid #ffff…" at bounding box center [335, 201] width 671 height 294
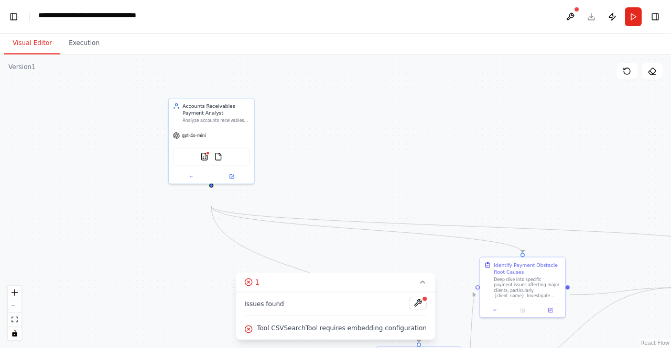
drag, startPoint x: 287, startPoint y: 111, endPoint x: 330, endPoint y: 164, distance: 68.6
click at [330, 164] on div ".deletable-edge-delete-btn { width: 20px; height: 20px; border: 0px solid #ffff…" at bounding box center [335, 201] width 671 height 294
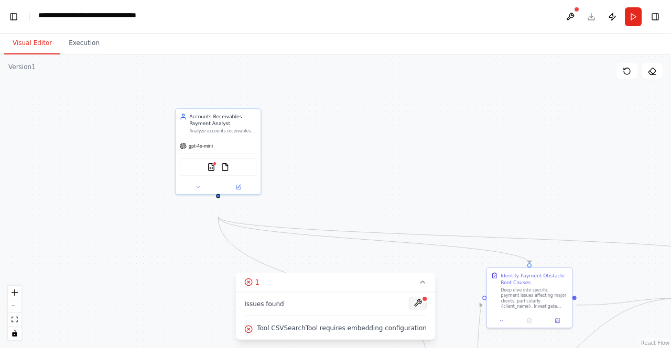
click at [427, 297] on button at bounding box center [418, 303] width 18 height 13
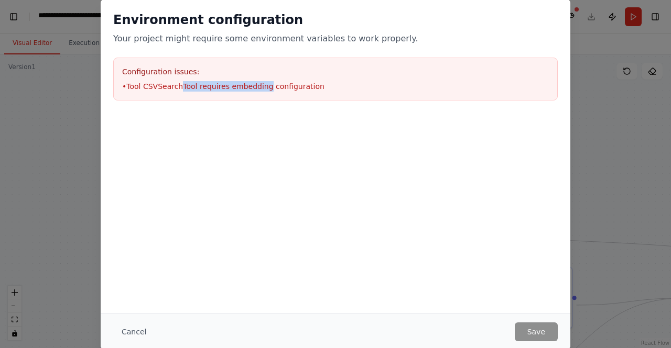
click at [236, 101] on div "Configuration issues: • Tool CSVSearchTool requires embedding configuration" at bounding box center [335, 79] width 444 height 43
click at [286, 92] on li "• Tool CSVSearchTool requires embedding configuration" at bounding box center [335, 86] width 427 height 10
click at [278, 92] on li "• Tool CSVSearchTool requires embedding configuration" at bounding box center [335, 86] width 427 height 10
click at [113, 325] on button "Cancel" at bounding box center [133, 332] width 41 height 19
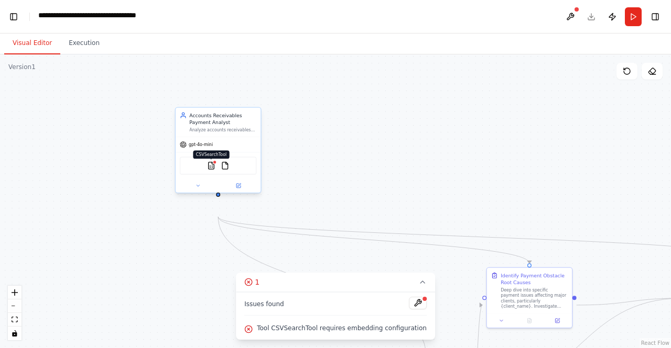
click at [209, 170] on img at bounding box center [211, 166] width 8 height 8
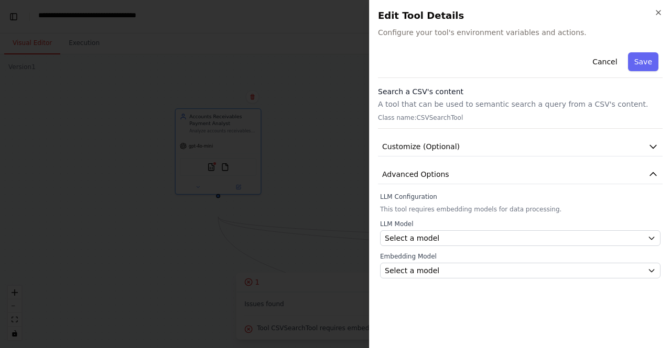
scroll to position [21, 0]
click at [648, 152] on icon "button" at bounding box center [653, 146] width 10 height 10
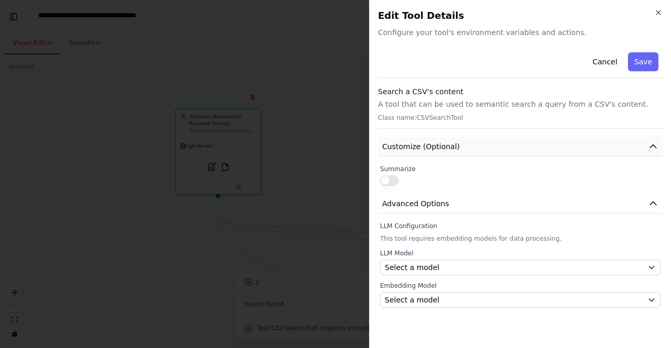
click at [648, 152] on icon "button" at bounding box center [653, 146] width 10 height 10
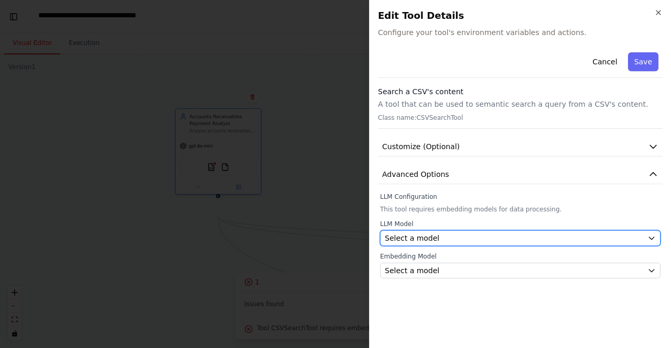
click at [434, 244] on span "Select a model" at bounding box center [412, 238] width 54 height 10
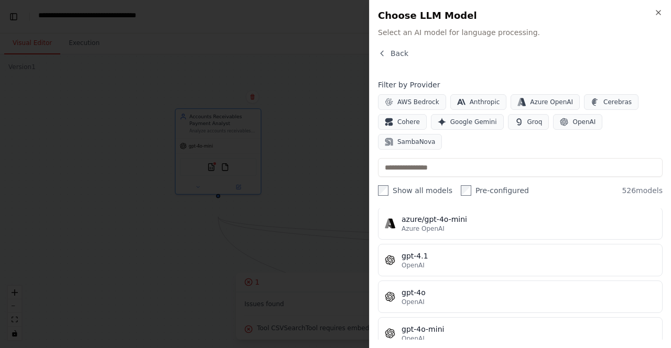
scroll to position [210, 0]
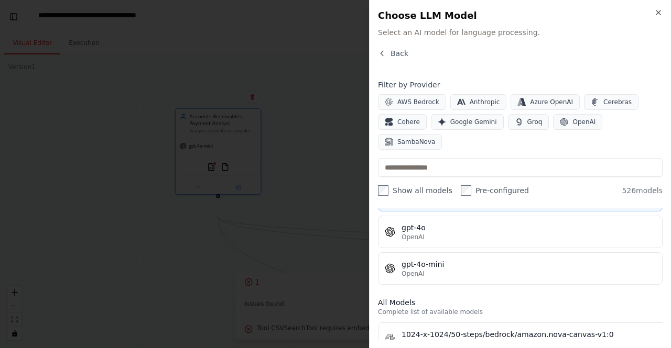
click at [435, 205] on div "OpenAI" at bounding box center [528, 200] width 254 height 8
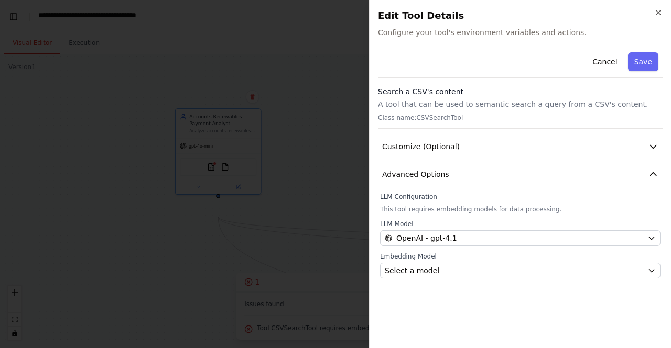
scroll to position [21, 0]
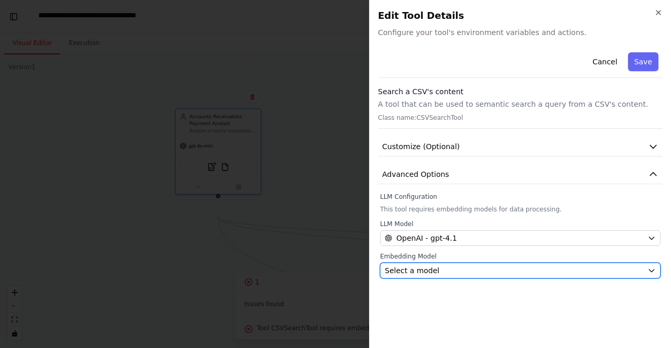
click at [574, 276] on div "Select a model" at bounding box center [514, 271] width 258 height 10
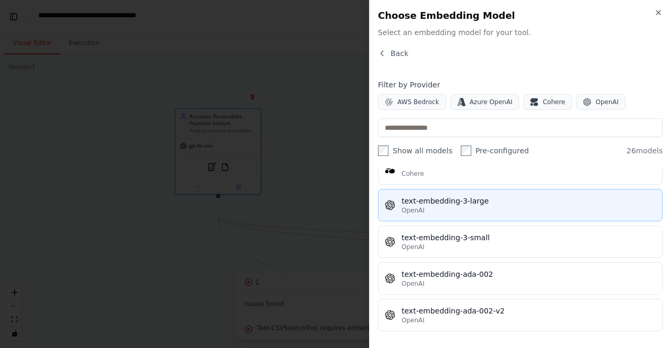
scroll to position [1048, 0]
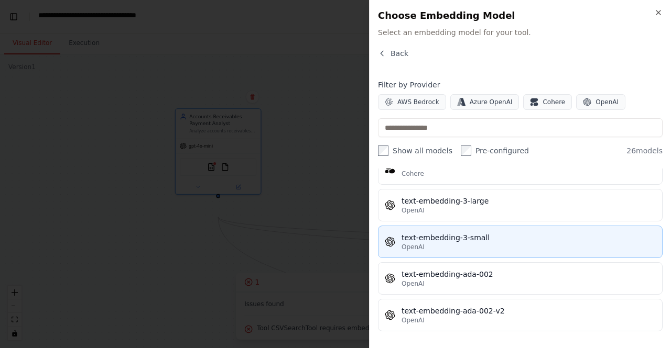
click at [493, 243] on div "text-embedding-3-small" at bounding box center [528, 238] width 254 height 10
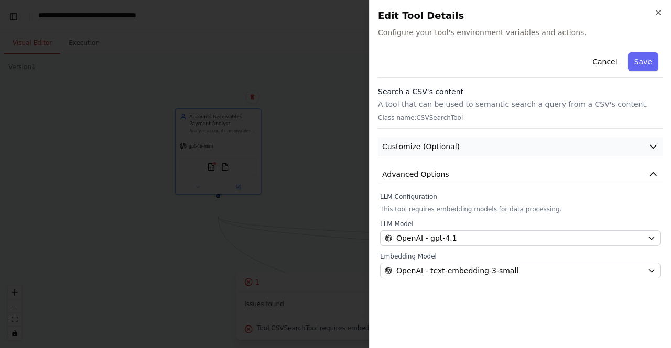
scroll to position [0, 0]
click at [648, 152] on icon "button" at bounding box center [653, 146] width 10 height 10
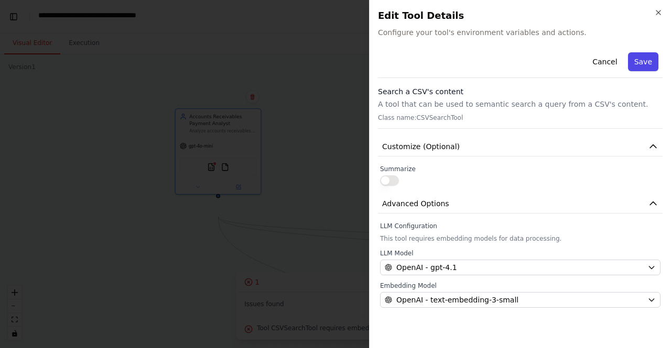
click at [636, 71] on button "Save" at bounding box center [643, 61] width 30 height 19
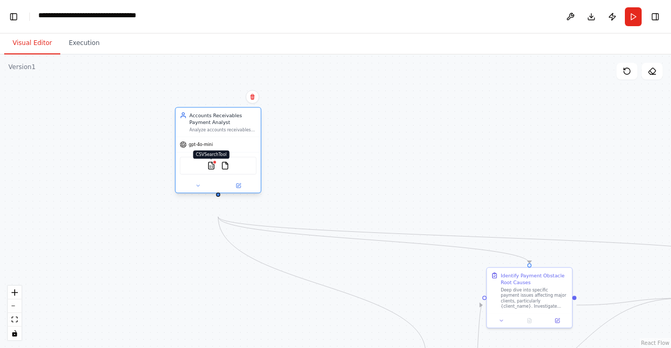
click at [209, 170] on img at bounding box center [211, 166] width 8 height 8
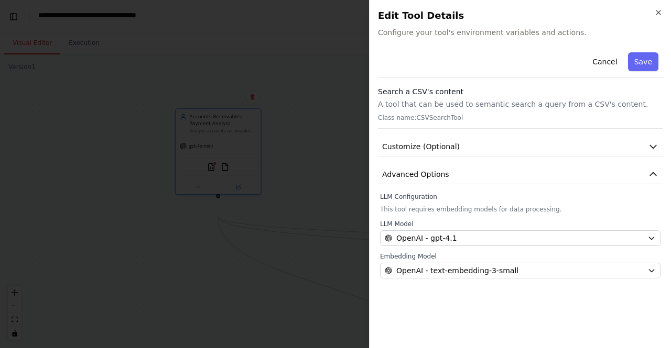
click at [511, 78] on div "Cancel Save" at bounding box center [520, 63] width 285 height 30
drag, startPoint x: 400, startPoint y: 42, endPoint x: 515, endPoint y: 45, distance: 114.3
click at [515, 38] on span "Configure your tool's environment variables and actions." at bounding box center [520, 32] width 285 height 10
click at [523, 38] on span "Configure your tool's environment variables and actions." at bounding box center [520, 32] width 285 height 10
click at [443, 129] on div "Search a CSV's content A tool that can be used to semantic search a query from …" at bounding box center [520, 107] width 285 height 42
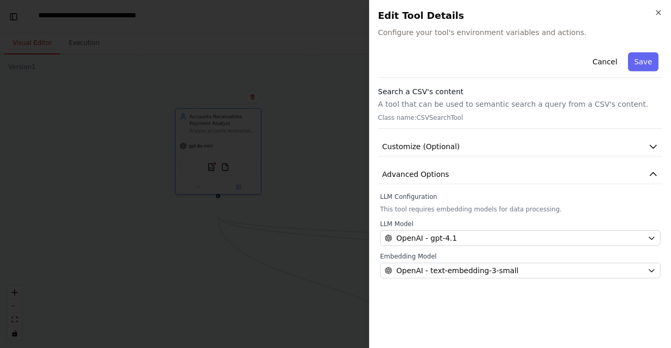
click at [449, 122] on p "Class name: CSVSearchTool" at bounding box center [520, 118] width 285 height 8
click at [444, 152] on span "Customize (Optional)" at bounding box center [421, 146] width 78 height 10
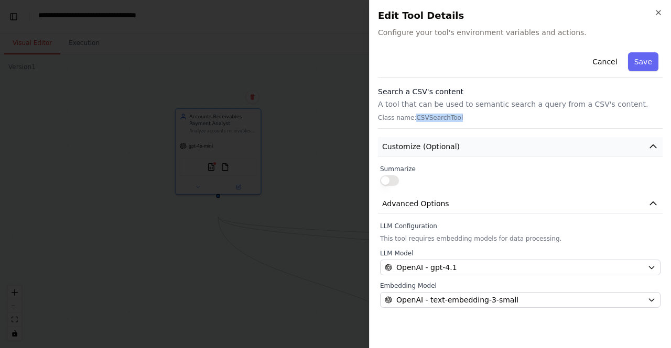
click at [445, 152] on span "Customize (Optional)" at bounding box center [421, 146] width 78 height 10
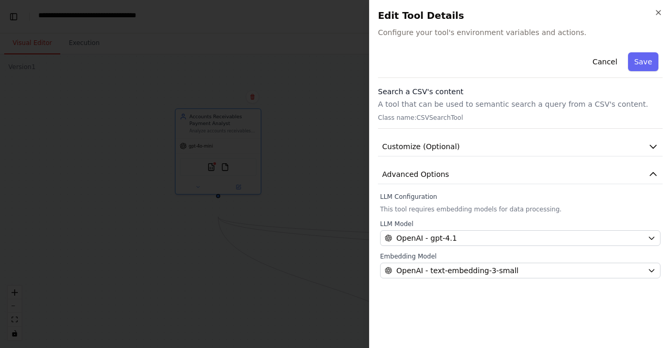
click at [515, 97] on h3 "Search a CSV's content" at bounding box center [520, 91] width 285 height 10
drag, startPoint x: 513, startPoint y: 62, endPoint x: 506, endPoint y: 51, distance: 13.7
click at [512, 62] on div "Cancel Save" at bounding box center [520, 63] width 285 height 30
click at [504, 48] on div "Close Edit Tool Details Configure your tool's environment variables and actions…" at bounding box center [520, 174] width 302 height 348
click at [635, 71] on button "Save" at bounding box center [643, 61] width 30 height 19
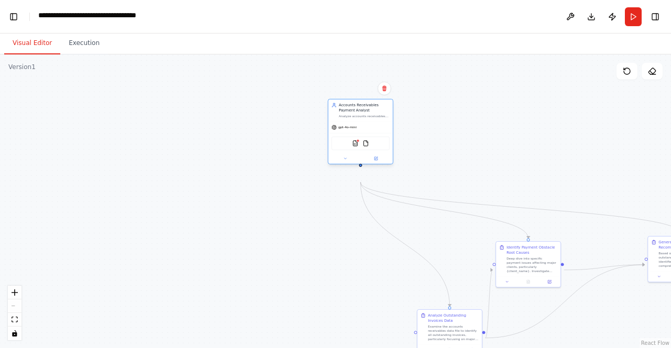
drag, startPoint x: 311, startPoint y: 177, endPoint x: 385, endPoint y: 154, distance: 77.6
click at [385, 154] on div "CSVSearchTool FileReadTool" at bounding box center [360, 143] width 64 height 20
click at [367, 147] on img at bounding box center [366, 143] width 6 height 6
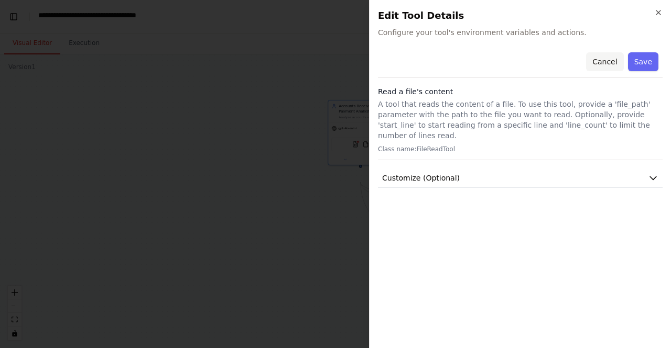
click at [597, 71] on button "Cancel" at bounding box center [604, 61] width 37 height 19
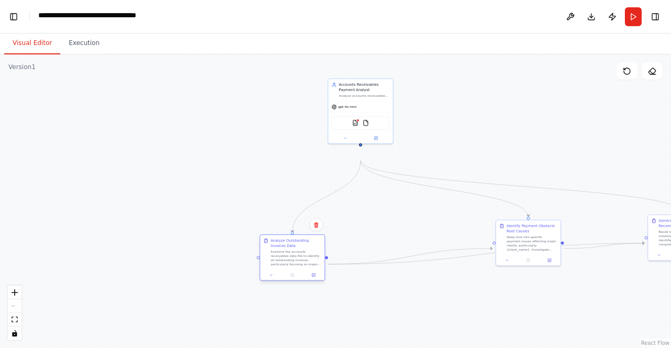
drag, startPoint x: 428, startPoint y: 330, endPoint x: 299, endPoint y: 265, distance: 144.6
click at [299, 249] on div "Analyze Outstanding Invoices Data" at bounding box center [295, 243] width 51 height 10
drag, startPoint x: 518, startPoint y: 266, endPoint x: 406, endPoint y: 245, distance: 114.1
click at [406, 230] on div "Deep dive into specific payment issues affecting major clients, particularly {c…" at bounding box center [421, 221] width 51 height 17
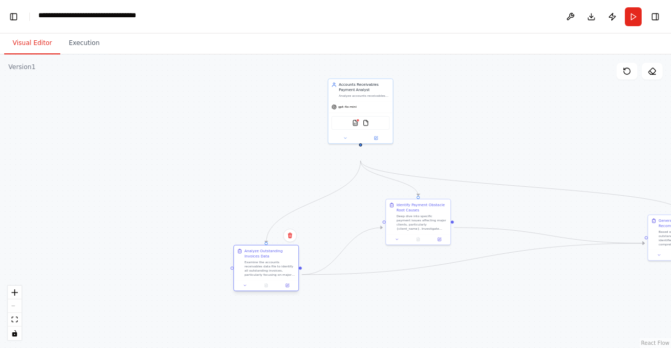
drag, startPoint x: 292, startPoint y: 287, endPoint x: 274, endPoint y: 293, distance: 19.6
click at [274, 277] on div "Examine the accounts receivables data file to identify all outstanding invoices…" at bounding box center [269, 268] width 51 height 17
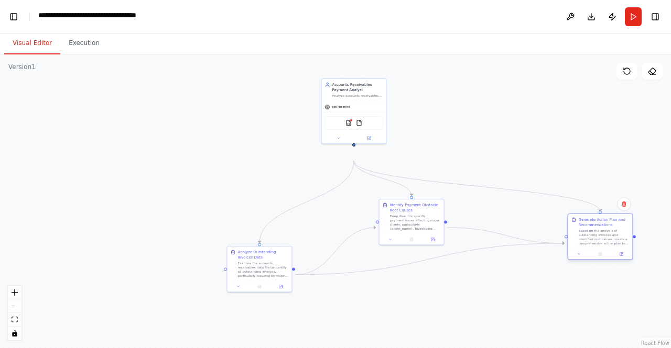
drag, startPoint x: 660, startPoint y: 260, endPoint x: 578, endPoint y: 259, distance: 81.7
click at [578, 246] on div "Generate Action Plan and Recommendations Based on the analysis of outstanding i…" at bounding box center [600, 231] width 58 height 28
drag, startPoint x: 370, startPoint y: 128, endPoint x: 372, endPoint y: 115, distance: 13.2
click at [372, 101] on div "gpt-4o-mini" at bounding box center [354, 96] width 64 height 12
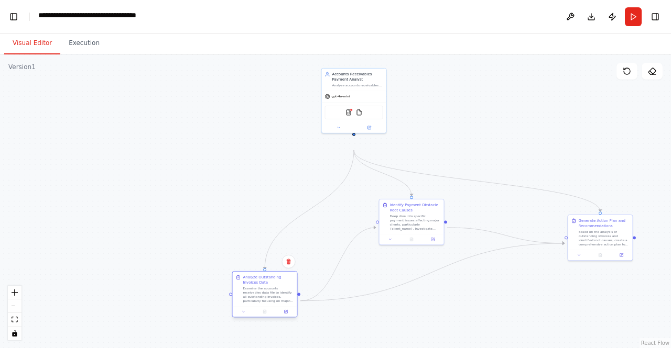
drag, startPoint x: 281, startPoint y: 274, endPoint x: 286, endPoint y: 301, distance: 27.7
click at [286, 286] on div "Analyze Outstanding Invoices Data" at bounding box center [268, 280] width 51 height 10
click at [333, 230] on div ".deletable-edge-delete-btn { width: 20px; height: 20px; border: 0px solid #ffff…" at bounding box center [335, 201] width 671 height 294
drag, startPoint x: 411, startPoint y: 243, endPoint x: 406, endPoint y: 237, distance: 7.8
click at [406, 224] on div "Deep dive into specific payment issues affecting major clients, particularly {c…" at bounding box center [410, 215] width 51 height 17
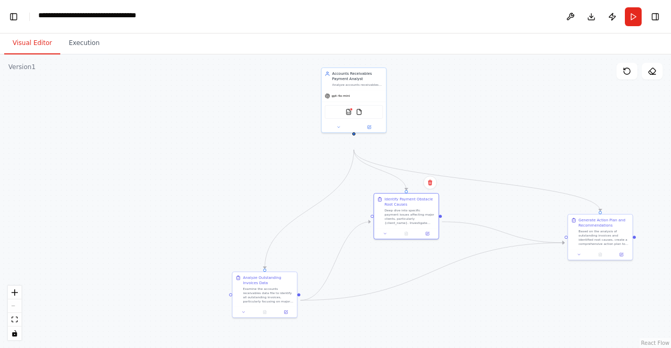
click at [490, 217] on div ".deletable-edge-delete-btn { width: 20px; height: 20px; border: 0px solid #ffff…" at bounding box center [335, 201] width 671 height 294
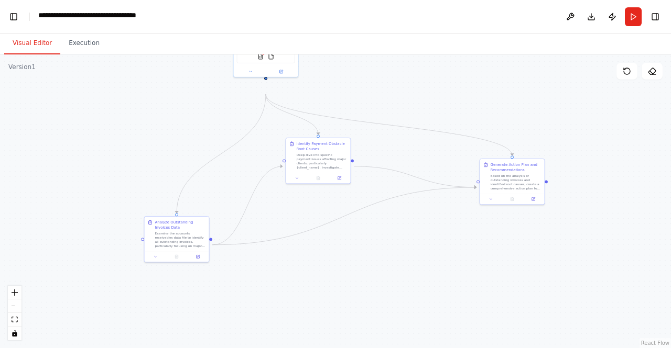
drag, startPoint x: 593, startPoint y: 164, endPoint x: 558, endPoint y: 135, distance: 46.2
click at [558, 135] on div ".deletable-edge-delete-btn { width: 20px; height: 20px; border: 0px solid #ffff…" at bounding box center [335, 201] width 671 height 294
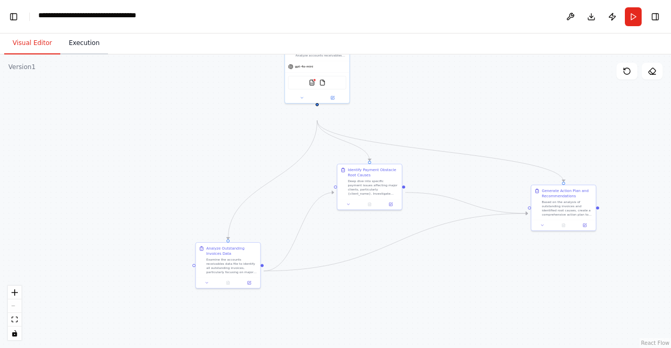
click at [108, 52] on button "Execution" at bounding box center [84, 43] width 48 height 22
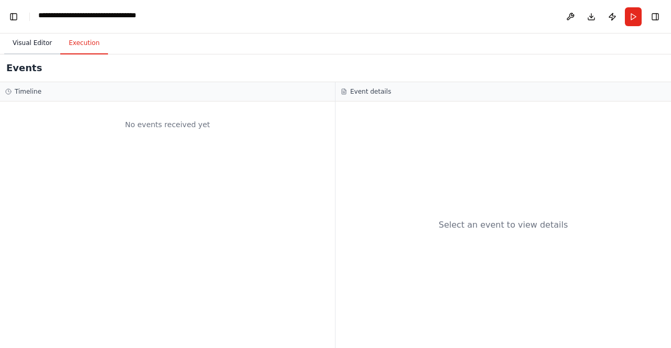
click at [41, 52] on button "Visual Editor" at bounding box center [32, 43] width 56 height 22
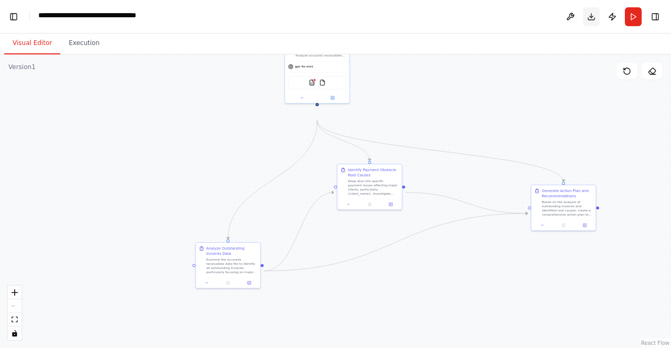
click at [583, 18] on button "Download" at bounding box center [591, 16] width 17 height 19
click at [562, 23] on button at bounding box center [570, 16] width 17 height 19
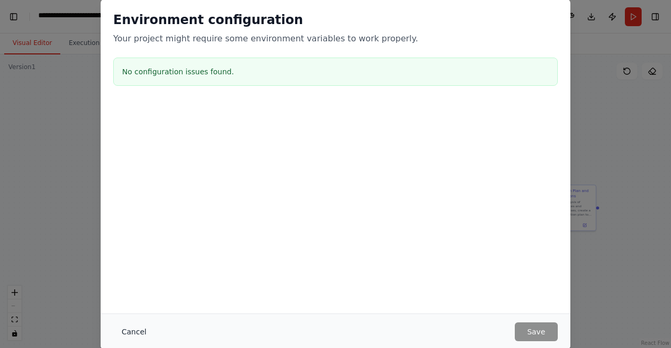
click at [113, 323] on button "Cancel" at bounding box center [133, 332] width 41 height 19
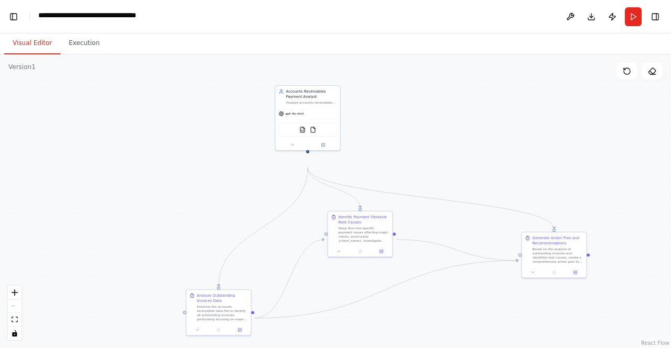
drag, startPoint x: 420, startPoint y: 113, endPoint x: 410, endPoint y: 160, distance: 48.1
click at [410, 160] on div ".deletable-edge-delete-btn { width: 20px; height: 20px; border: 0px solid #ffff…" at bounding box center [335, 201] width 671 height 294
click at [604, 23] on button "Publish" at bounding box center [612, 16] width 17 height 19
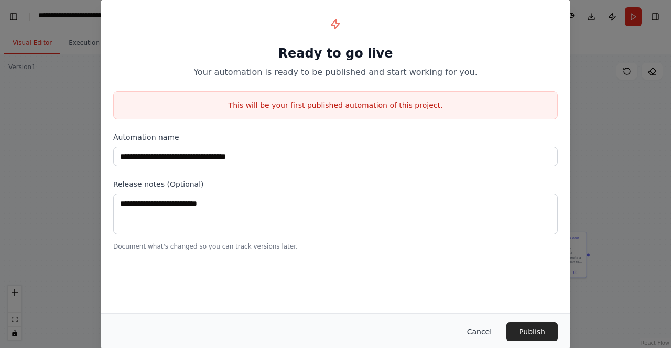
click at [500, 327] on button "Cancel" at bounding box center [478, 332] width 41 height 19
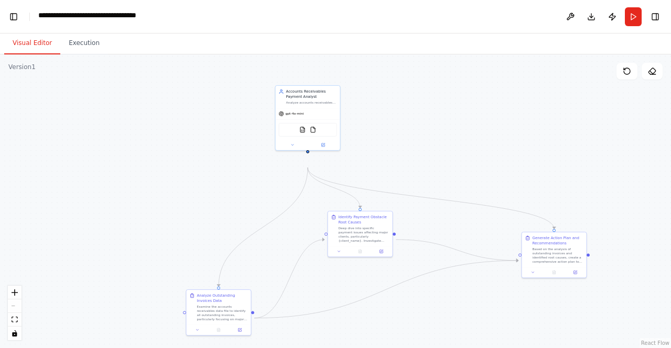
click at [38, 190] on div ".deletable-edge-delete-btn { width: 20px; height: 20px; border: 0px solid #ffff…" at bounding box center [335, 201] width 671 height 294
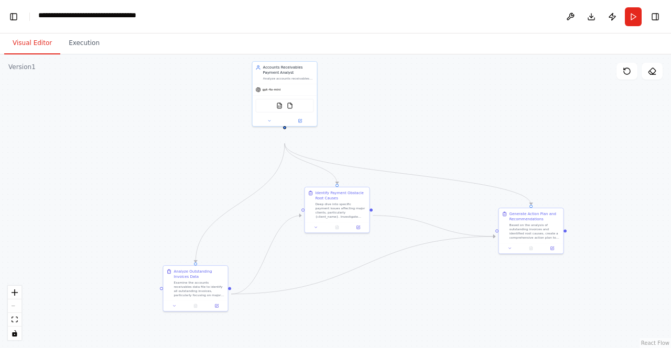
drag, startPoint x: 429, startPoint y: 184, endPoint x: 407, endPoint y: 161, distance: 32.2
click at [407, 161] on div ".deletable-edge-delete-btn { width: 20px; height: 20px; border: 0px solid #ffff…" at bounding box center [335, 201] width 671 height 294
click at [9, 24] on button "Toggle Left Sidebar" at bounding box center [13, 16] width 15 height 15
click at [52, 18] on link "Studio" at bounding box center [50, 17] width 24 height 8
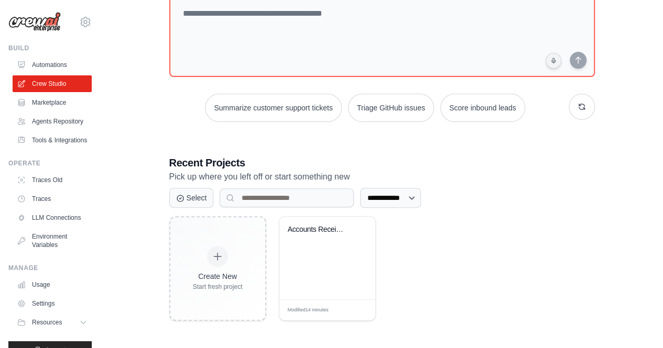
scroll to position [194, 0]
click at [77, 207] on link "Traces" at bounding box center [53, 199] width 79 height 17
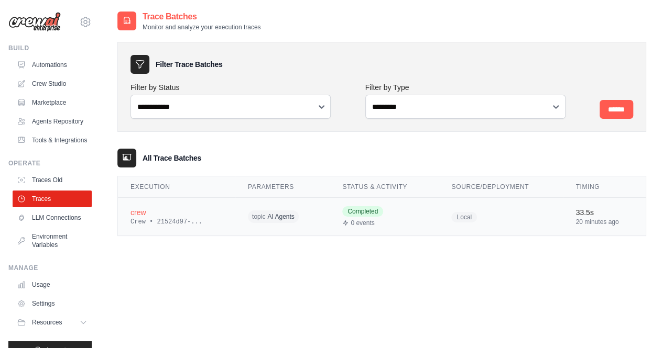
click at [214, 226] on div "Crew • 21524d97-..." at bounding box center [176, 222] width 92 height 8
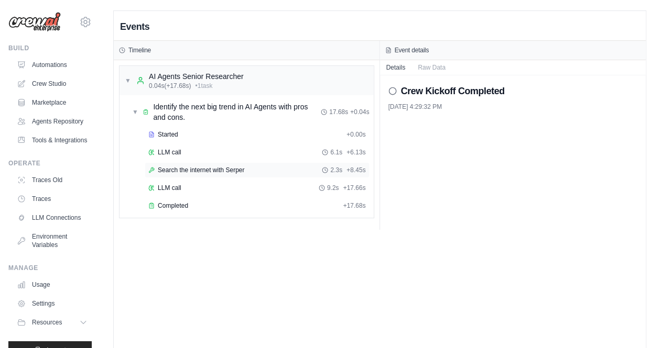
click at [225, 174] on span "Search the internet with Serper" at bounding box center [201, 170] width 86 height 8
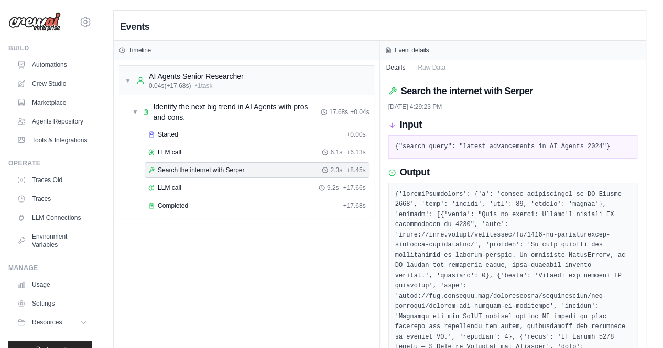
scroll to position [52, 0]
